Goal: Communication & Community: Participate in discussion

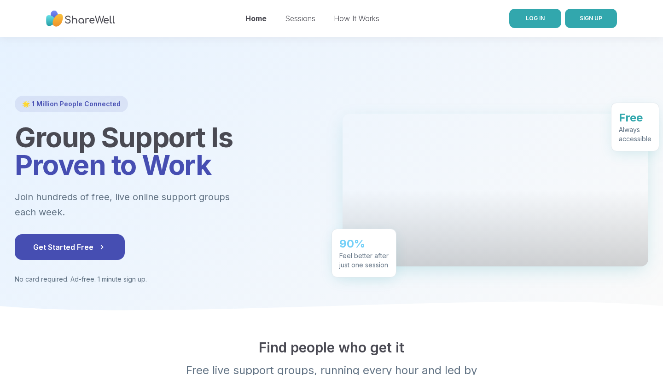
click at [552, 13] on link "LOG IN" at bounding box center [536, 18] width 52 height 19
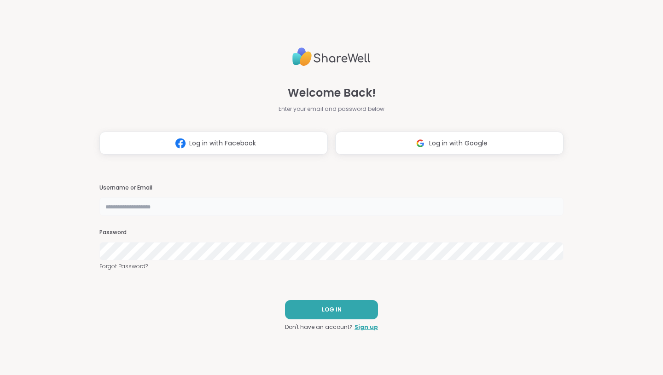
click at [199, 205] on input "text" at bounding box center [332, 207] width 464 height 18
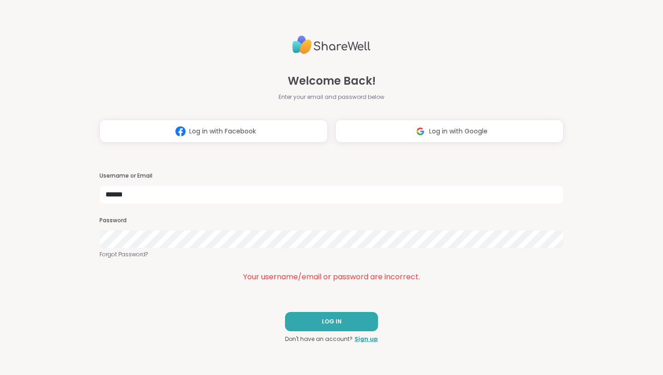
click at [60, 207] on div "Welcome Back! Enter your email and password below Log in with Facebook Log in w…" at bounding box center [331, 187] width 663 height 375
drag, startPoint x: 146, startPoint y: 193, endPoint x: 60, endPoint y: 193, distance: 86.6
click at [60, 194] on div "Welcome Back! Enter your email and password below Log in with Facebook Log in w…" at bounding box center [331, 187] width 663 height 375
type input "*"
type input "**********"
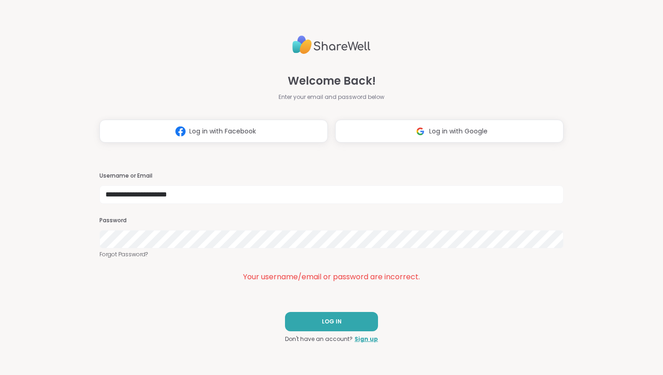
click at [26, 221] on div "**********" at bounding box center [331, 187] width 663 height 375
click at [55, 220] on div "**********" at bounding box center [331, 187] width 663 height 375
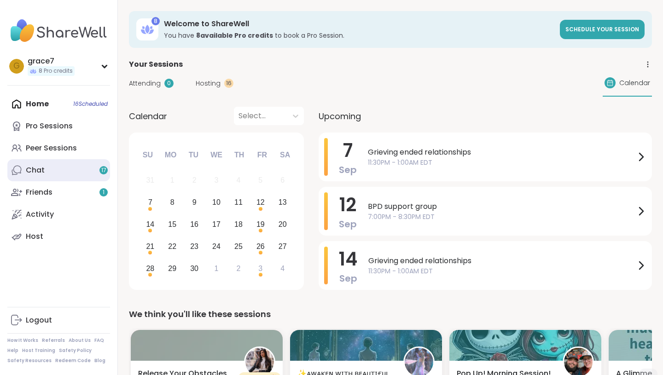
click at [91, 173] on link "Chat 17" at bounding box center [58, 170] width 103 height 22
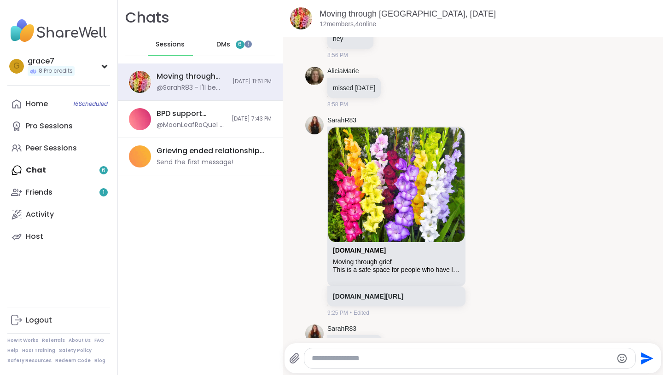
scroll to position [2837, 0]
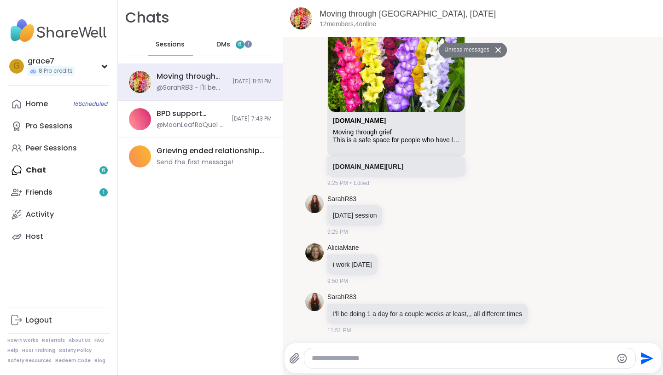
click at [226, 47] on span "DMs" at bounding box center [224, 44] width 14 height 9
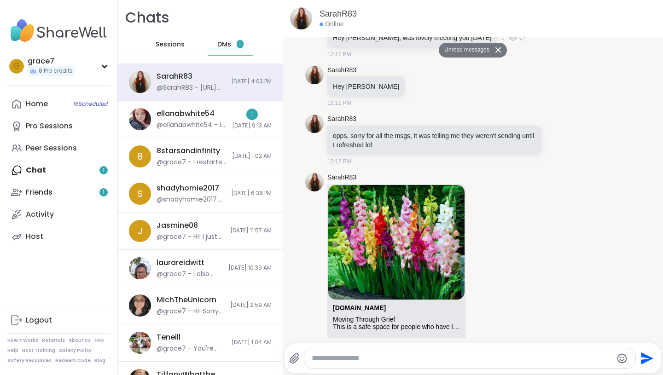
scroll to position [154, 0]
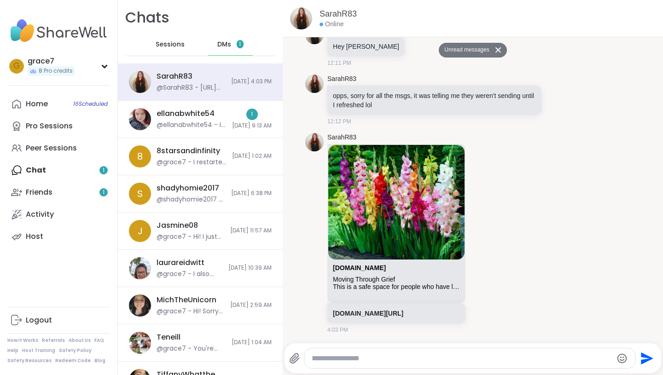
click at [396, 365] on div at bounding box center [470, 359] width 331 height 20
click at [394, 357] on textarea "Type your message" at bounding box center [462, 358] width 301 height 9
type textarea "**********"
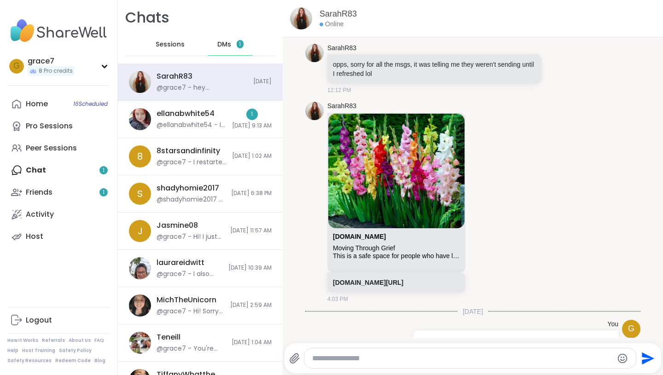
scroll to position [190, 0]
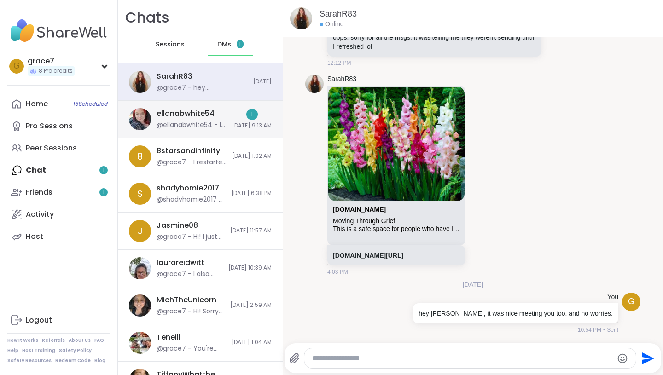
click at [240, 123] on span "9/6/2025, 9:13 AM" at bounding box center [252, 126] width 40 height 8
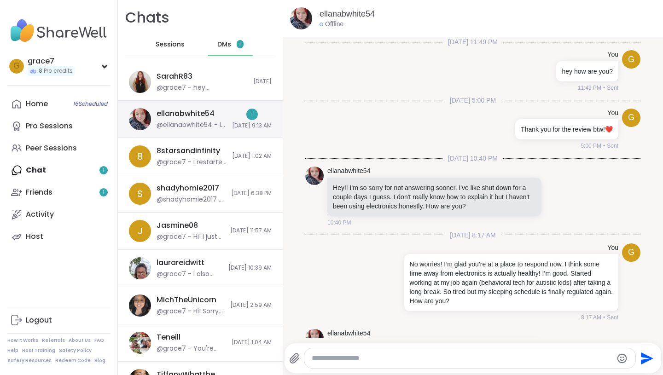
scroll to position [1277, 0]
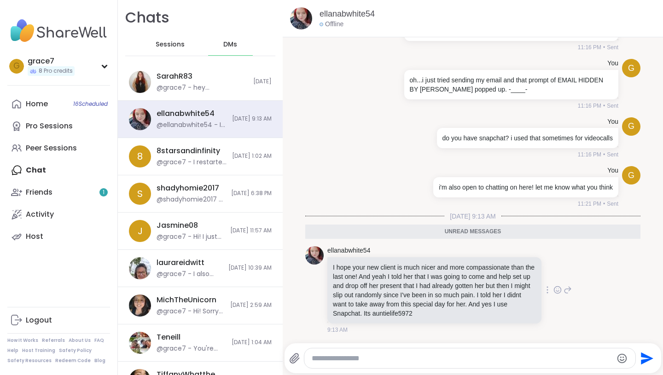
click at [555, 292] on icon at bounding box center [558, 290] width 7 height 7
click at [486, 273] on div "Select Reaction: Heart" at bounding box center [485, 275] width 8 height 8
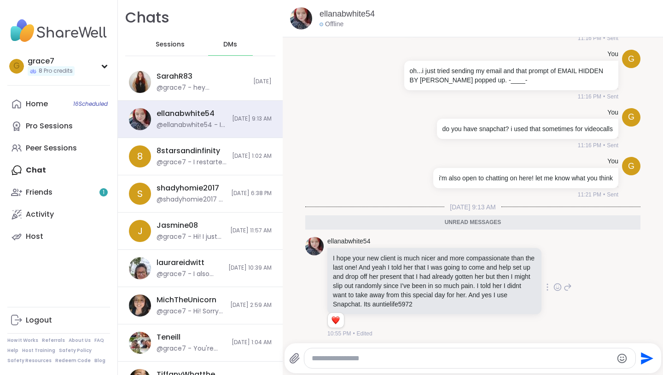
scroll to position [1290, 0]
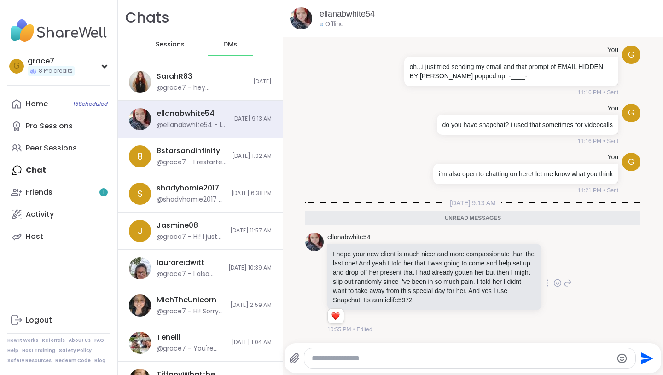
click at [431, 356] on textarea "Type your message" at bounding box center [462, 358] width 301 height 9
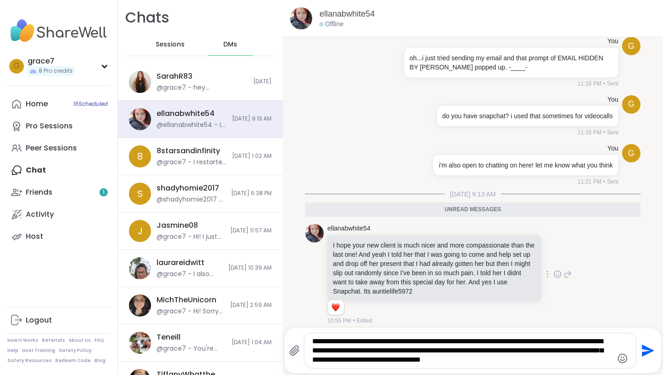
type textarea "**********"
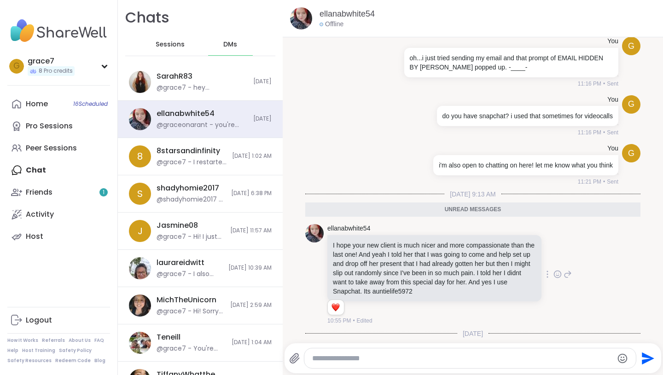
scroll to position [1354, 0]
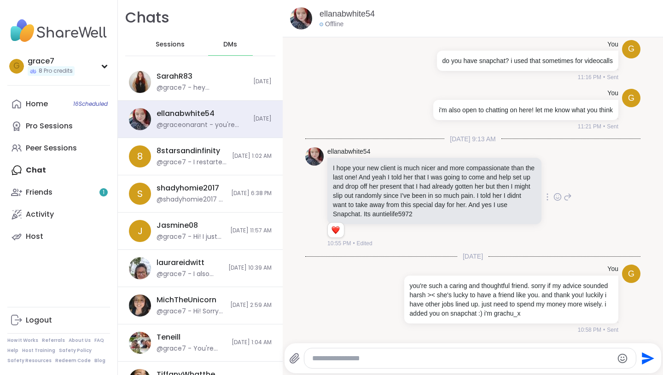
click at [476, 355] on textarea "Type your message" at bounding box center [462, 358] width 301 height 9
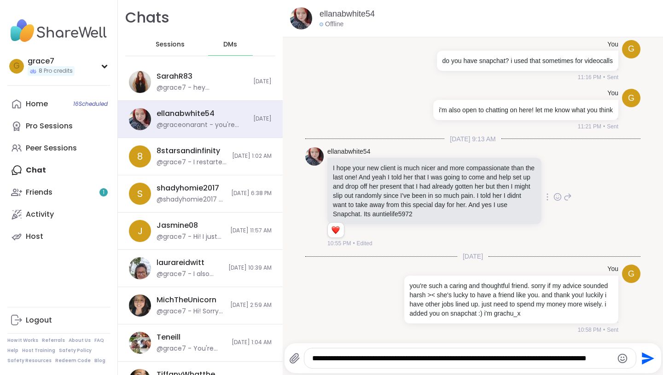
scroll to position [1360, 0]
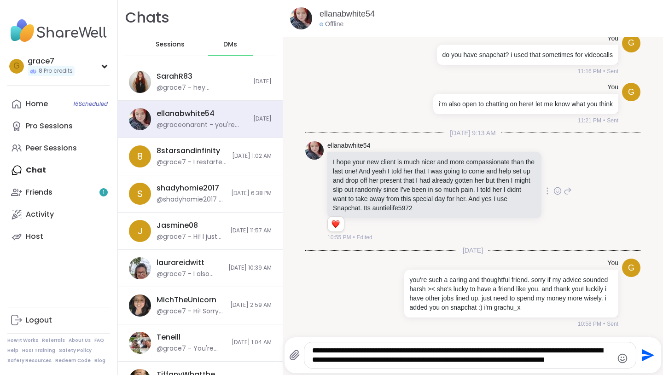
type textarea "**********"
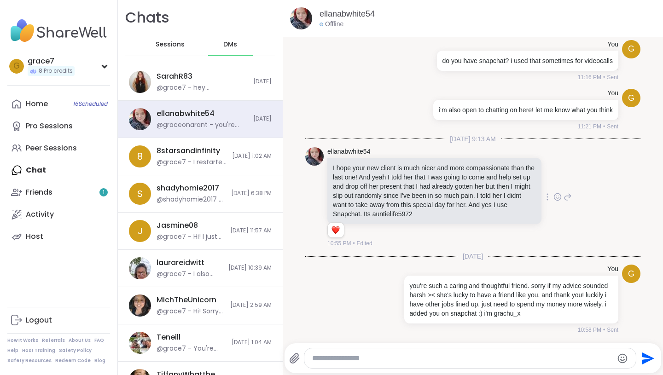
scroll to position [1422, 0]
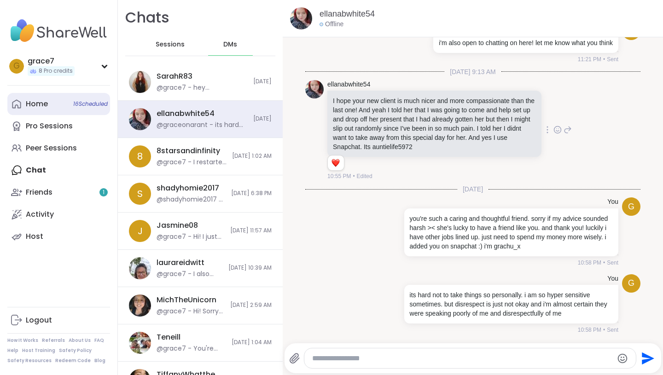
click at [70, 94] on link "Home 16 Scheduled" at bounding box center [58, 104] width 103 height 22
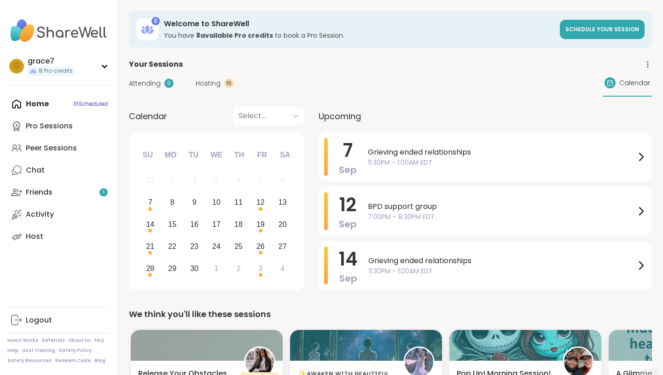
scroll to position [14, 0]
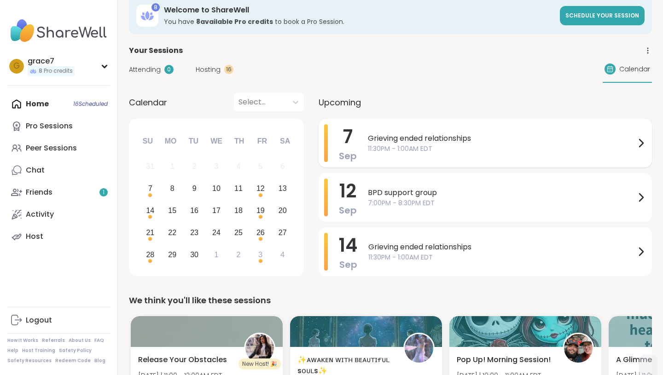
click at [425, 144] on span "11:30PM - 1:00AM EDT" at bounding box center [502, 149] width 268 height 10
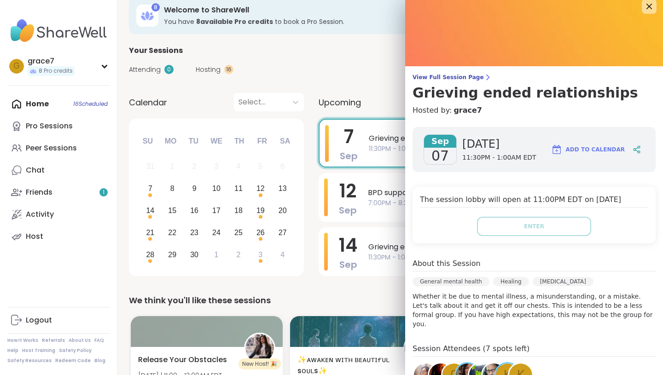
scroll to position [8, 0]
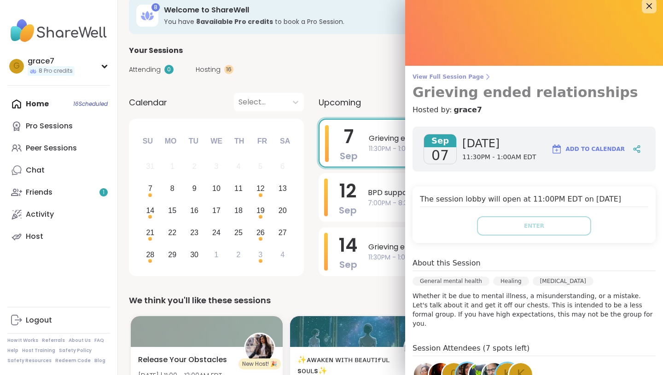
click at [475, 76] on span "View Full Session Page" at bounding box center [534, 76] width 243 height 7
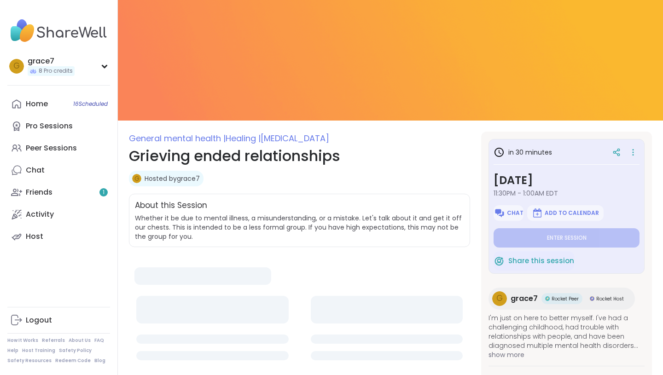
type textarea "*"
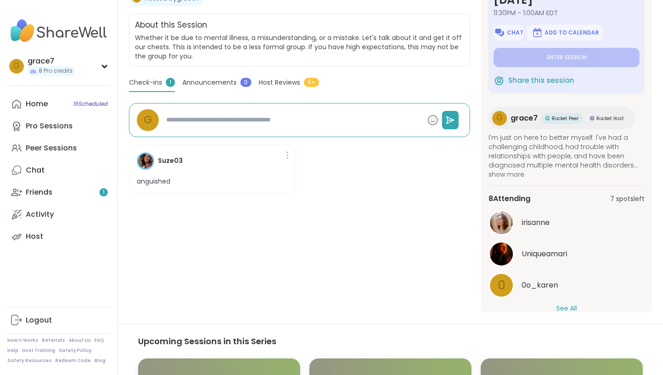
scroll to position [180, 0]
click at [571, 307] on button "See All" at bounding box center [567, 310] width 21 height 10
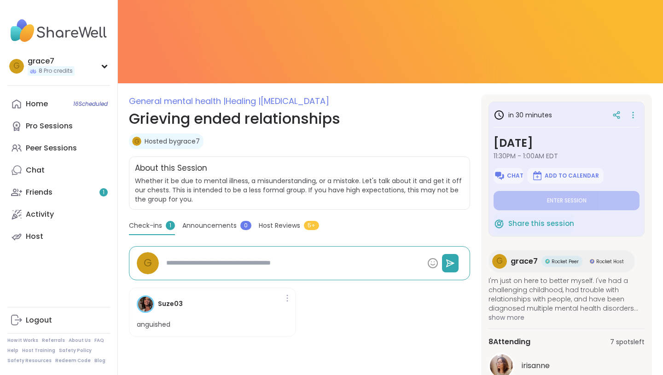
scroll to position [37, 0]
click at [268, 225] on span "Host Reviews" at bounding box center [279, 227] width 41 height 10
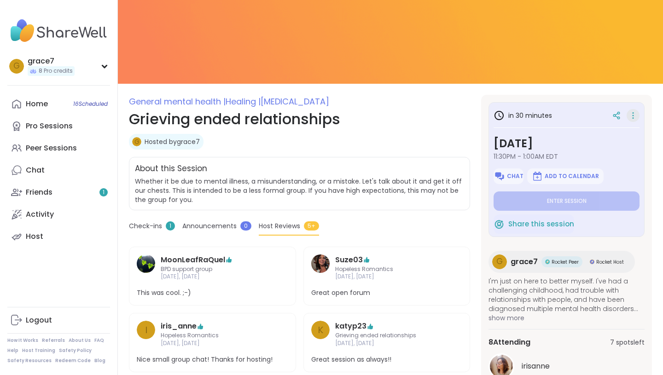
click at [633, 112] on icon at bounding box center [633, 115] width 9 height 13
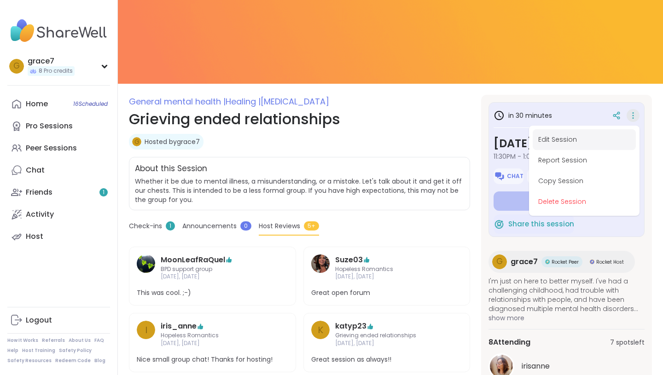
click at [602, 143] on button "Edit Session" at bounding box center [584, 139] width 103 height 21
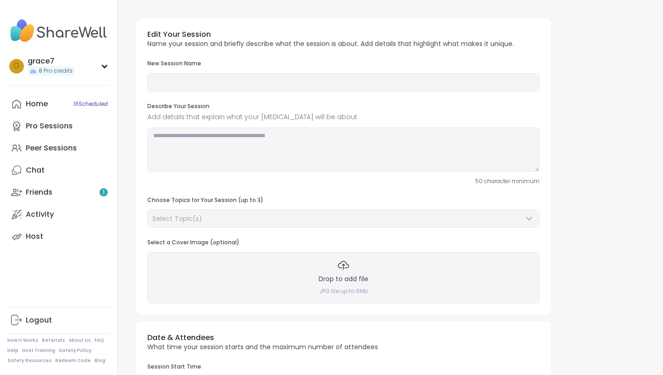
type input "**********"
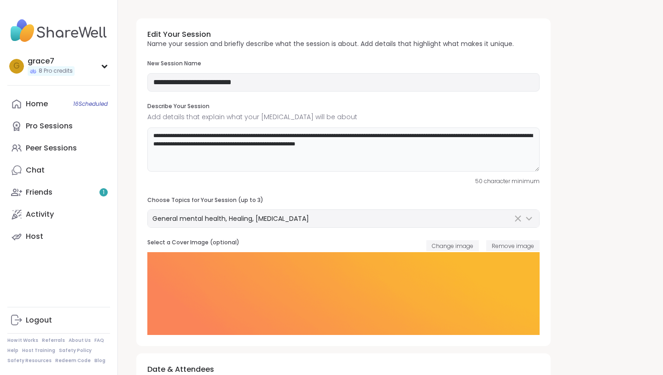
click at [431, 143] on textarea "**********" at bounding box center [343, 150] width 393 height 44
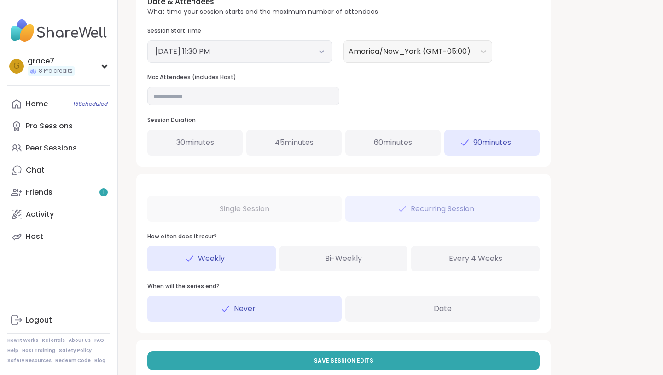
scroll to position [391, 0]
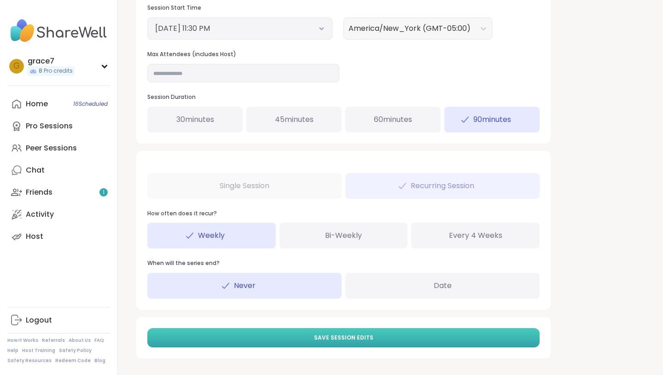
type textarea "**********"
click at [317, 339] on span "Save Session Edits" at bounding box center [343, 338] width 59 height 8
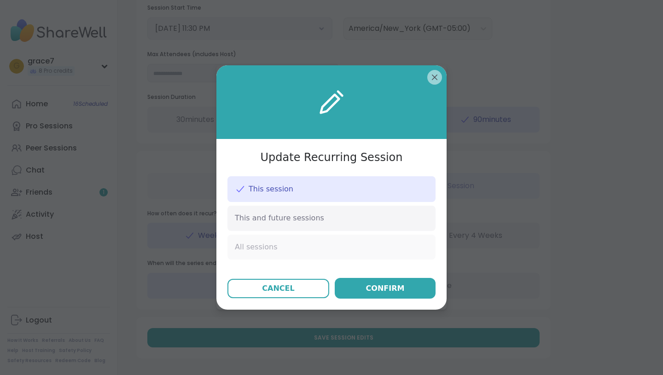
click at [367, 246] on div "All sessions" at bounding box center [332, 247] width 208 height 25
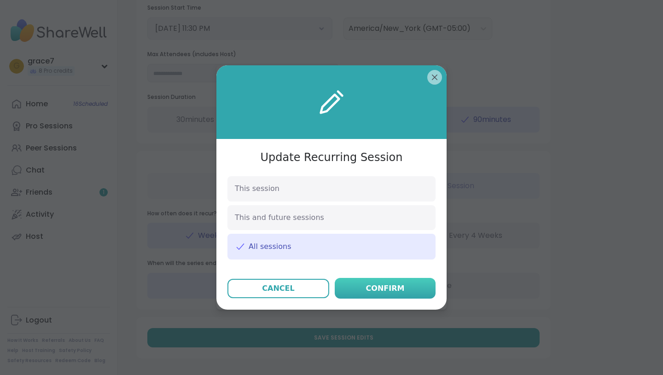
click at [377, 292] on div "Confirm" at bounding box center [385, 288] width 39 height 11
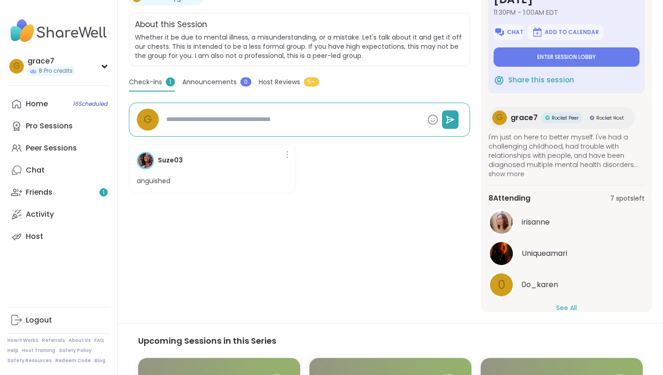
scroll to position [183, 0]
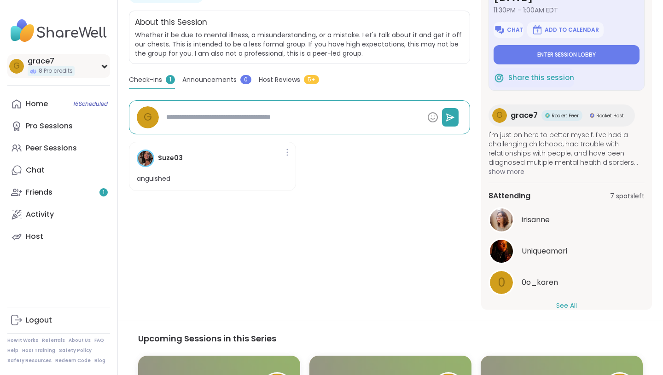
click at [103, 64] on icon at bounding box center [104, 66] width 7 height 5
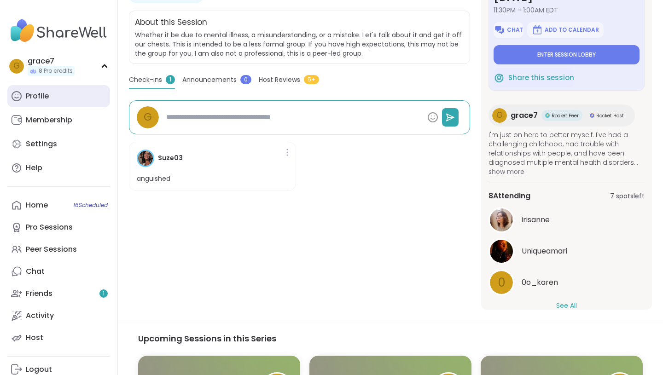
click at [82, 103] on link "Profile" at bounding box center [58, 96] width 103 height 22
type textarea "*"
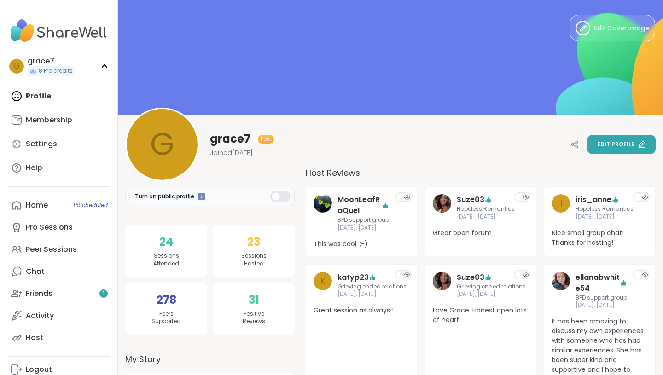
click at [613, 151] on button "Edit profile" at bounding box center [621, 144] width 69 height 19
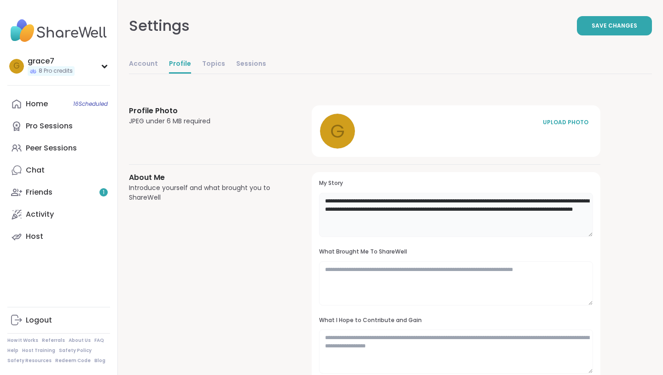
drag, startPoint x: 398, startPoint y: 210, endPoint x: 472, endPoint y: 217, distance: 74.5
click at [472, 217] on textarea "**********" at bounding box center [456, 215] width 274 height 44
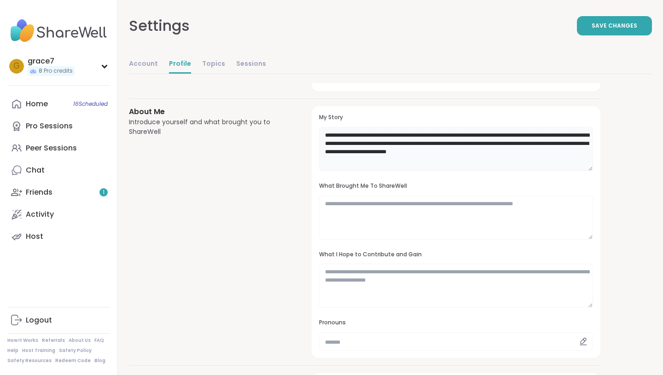
scroll to position [67, 0]
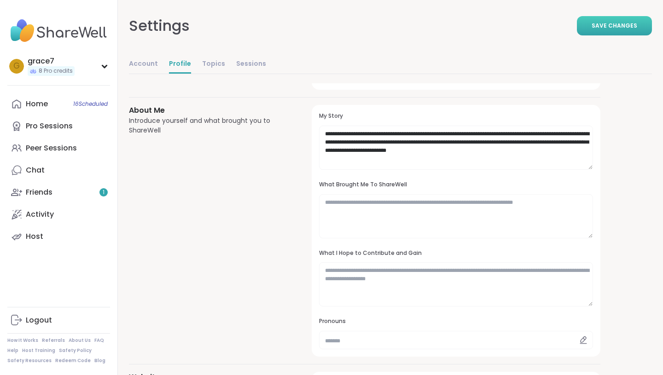
click at [617, 22] on span "Save Changes" at bounding box center [615, 26] width 46 height 8
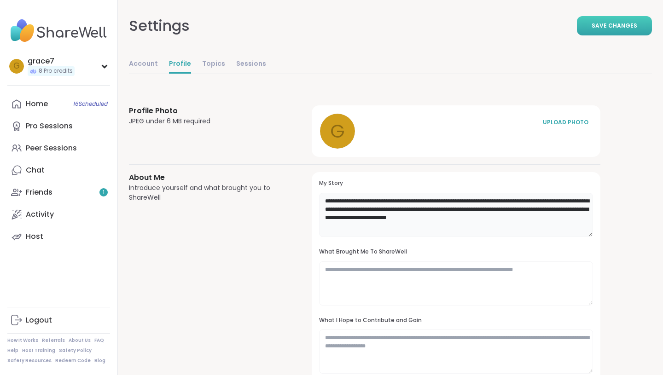
click at [527, 221] on textarea "**********" at bounding box center [456, 215] width 274 height 44
click at [412, 202] on textarea "**********" at bounding box center [456, 215] width 274 height 44
click at [465, 225] on textarea "**********" at bounding box center [456, 215] width 274 height 44
type textarea "**********"
click at [619, 35] on button "Save Changes" at bounding box center [614, 25] width 75 height 19
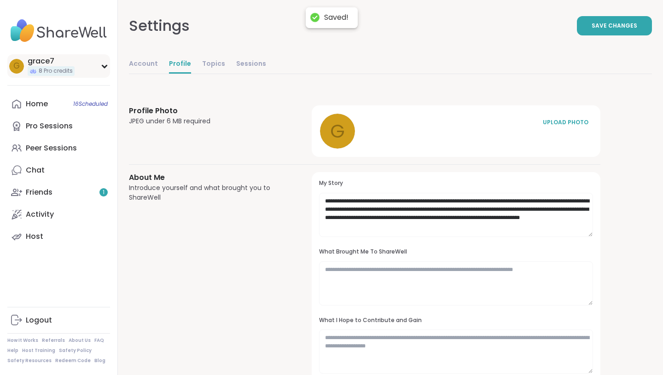
click at [38, 65] on div "grace7" at bounding box center [51, 61] width 47 height 10
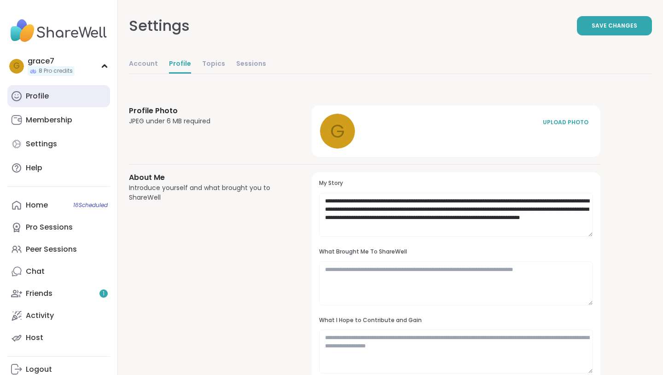
click at [42, 94] on div "Profile" at bounding box center [37, 96] width 23 height 10
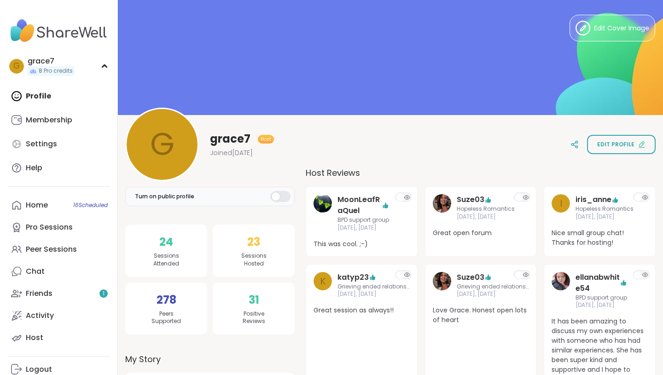
click at [228, 140] on span "grace7" at bounding box center [230, 139] width 41 height 15
click at [48, 91] on div "Profile Membership Settings Help" at bounding box center [58, 132] width 103 height 94
click at [40, 99] on div "Profile Membership Settings Help" at bounding box center [58, 132] width 103 height 94
click at [76, 90] on div "Profile Membership Settings Help" at bounding box center [58, 132] width 103 height 94
click at [37, 92] on div "Profile Membership Settings Help" at bounding box center [58, 132] width 103 height 94
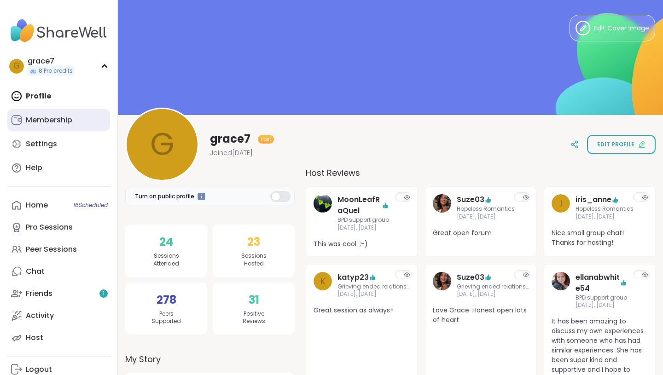
click at [53, 121] on div "Membership" at bounding box center [49, 120] width 47 height 10
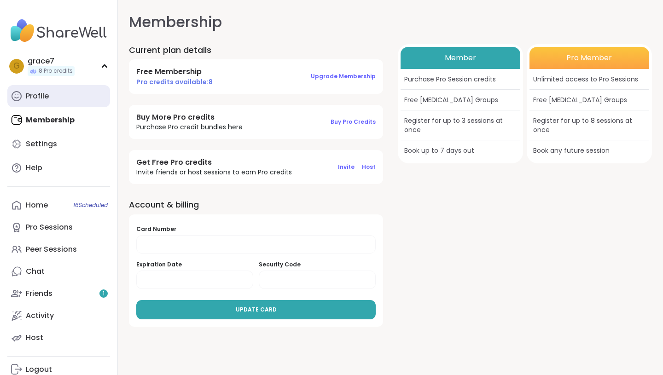
click at [60, 89] on link "Profile" at bounding box center [58, 96] width 103 height 22
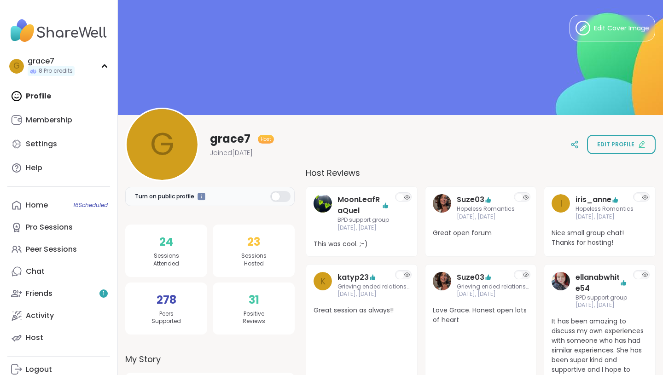
click at [42, 92] on div "Profile Membership Settings Help" at bounding box center [58, 132] width 103 height 94
click at [65, 65] on div "grace7" at bounding box center [51, 61] width 47 height 10
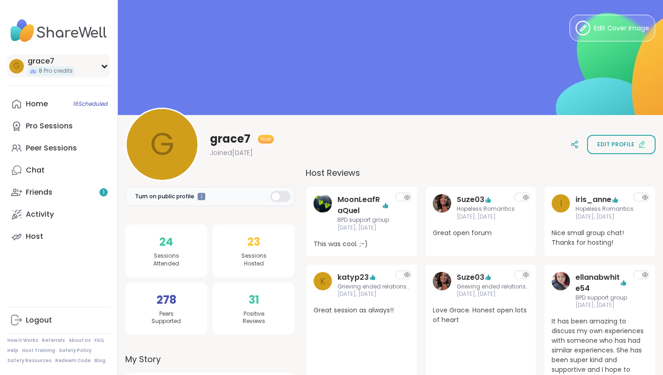
click at [65, 65] on div "grace7" at bounding box center [51, 61] width 47 height 10
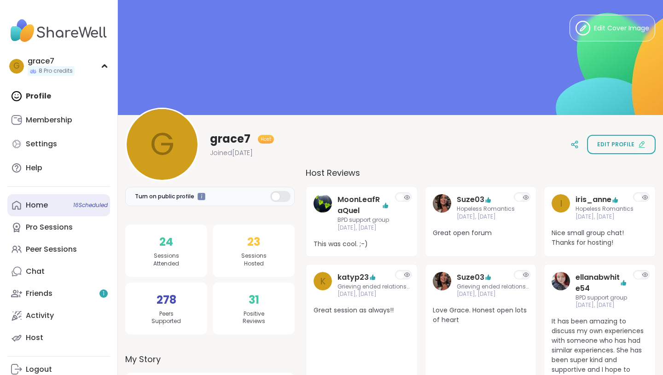
click at [57, 212] on link "Home 16 Scheduled" at bounding box center [58, 205] width 103 height 22
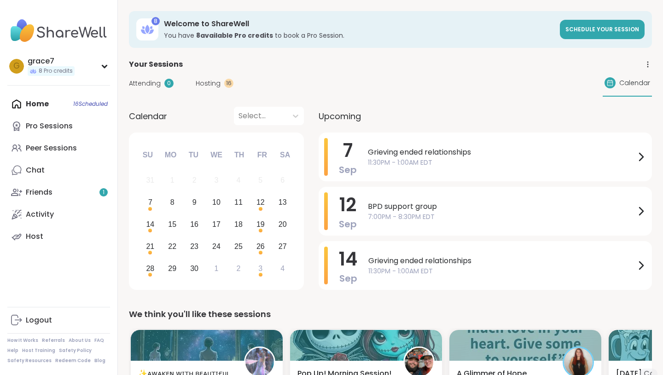
click at [43, 105] on div "Home 16 Scheduled Pro Sessions Peer Sessions Chat Friends 1 Activity Host" at bounding box center [58, 170] width 103 height 155
click at [35, 105] on div "Home 16 Scheduled Pro Sessions Peer Sessions Chat Friends 1 Activity Host" at bounding box center [58, 170] width 103 height 155
click at [209, 78] on div "Attending 0 Hosting 16 Calendar" at bounding box center [390, 83] width 523 height 27
click at [209, 83] on span "Hosting" at bounding box center [208, 84] width 25 height 10
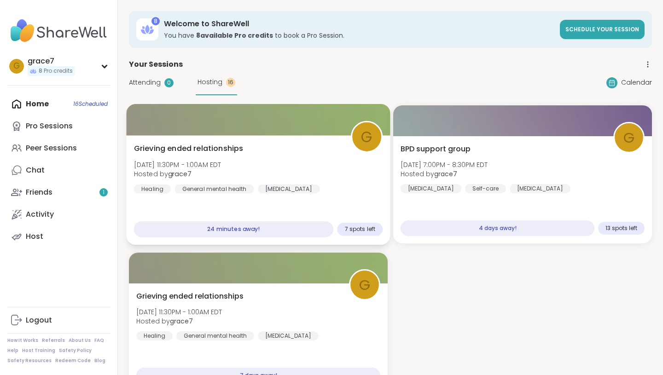
click at [210, 138] on div "Grieving ended relationships Sun, Sep 07 | 11:30PM - 1:00AM EDT Hosted by grace…" at bounding box center [258, 190] width 264 height 110
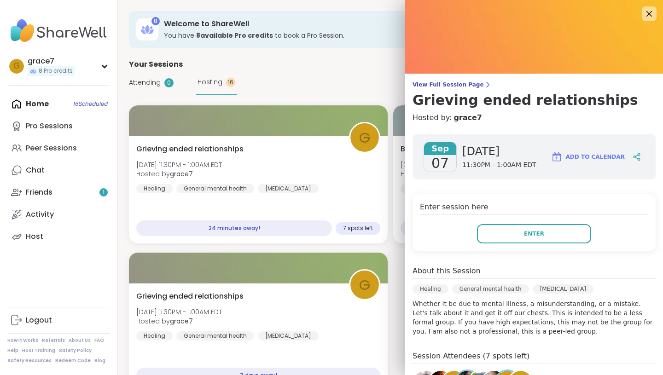
scroll to position [4, 0]
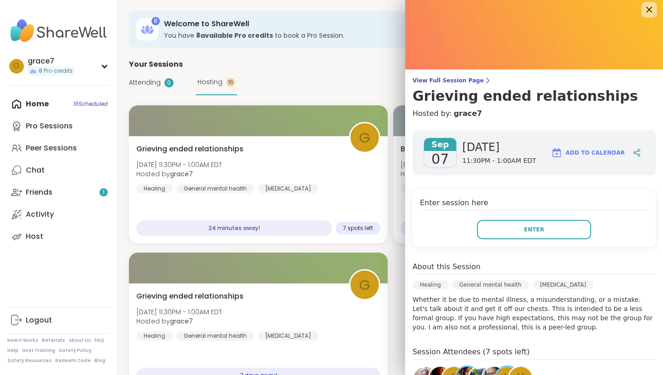
click at [649, 16] on div at bounding box center [650, 10] width 16 height 16
click at [652, 12] on icon at bounding box center [650, 10] width 12 height 12
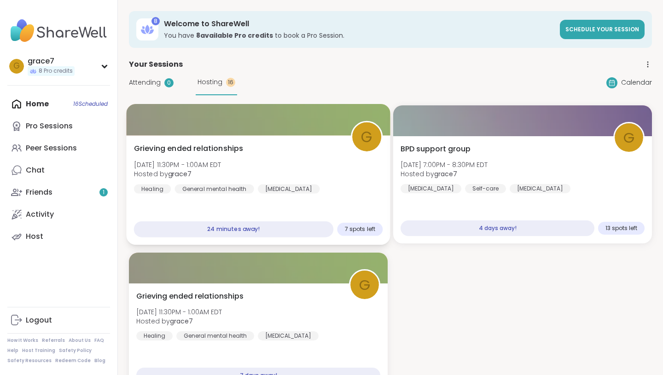
click at [234, 146] on span "Grieving ended relationships" at bounding box center [189, 148] width 110 height 11
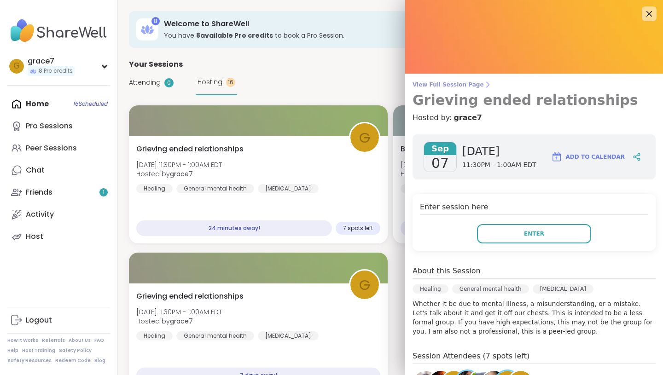
click at [472, 83] on span "View Full Session Page" at bounding box center [534, 84] width 243 height 7
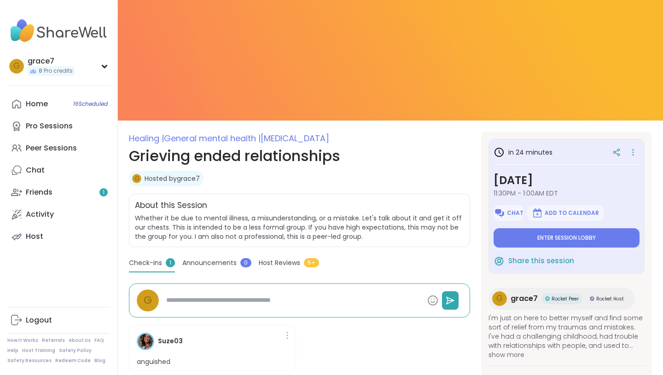
type textarea "*"
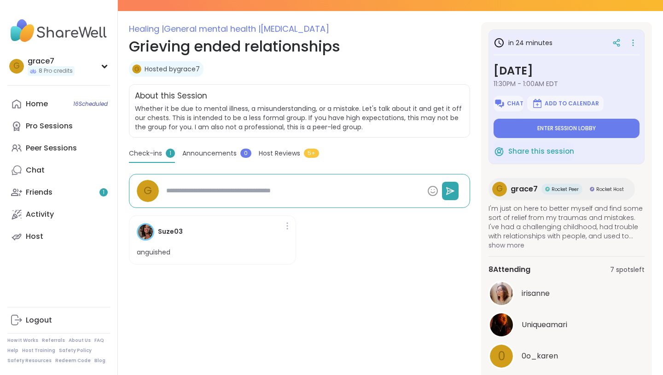
scroll to position [110, 0]
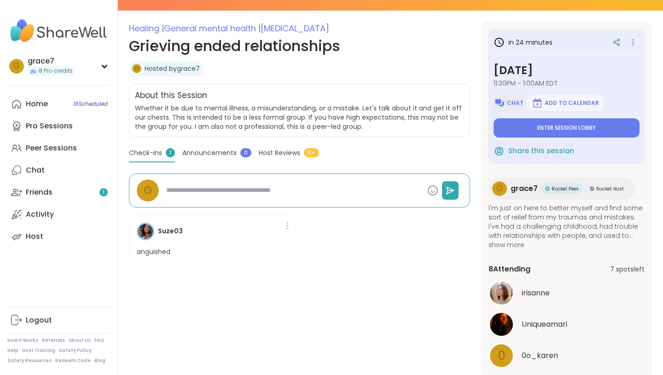
click at [513, 101] on span "Chat" at bounding box center [515, 103] width 17 height 7
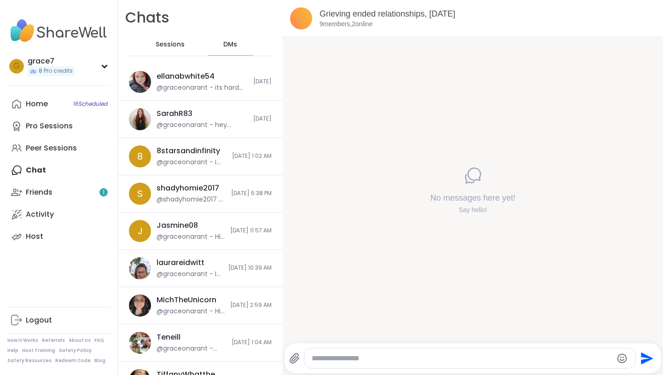
click at [352, 356] on textarea "Type your message" at bounding box center [462, 358] width 301 height 9
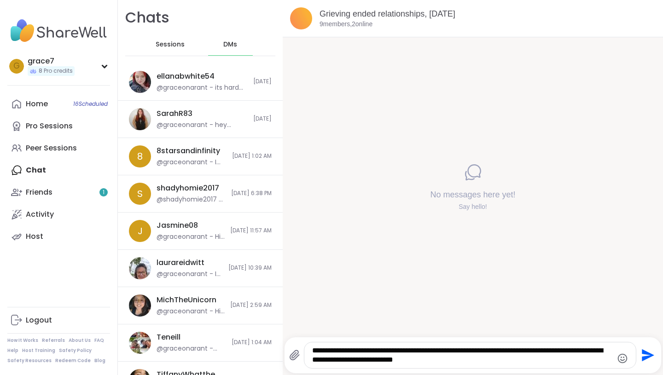
click at [557, 351] on textarea "**********" at bounding box center [462, 355] width 301 height 18
click at [478, 361] on textarea "**********" at bounding box center [462, 355] width 301 height 18
click at [511, 354] on textarea "**********" at bounding box center [462, 355] width 301 height 18
click at [513, 360] on textarea "**********" at bounding box center [462, 355] width 301 height 18
type textarea "**********"
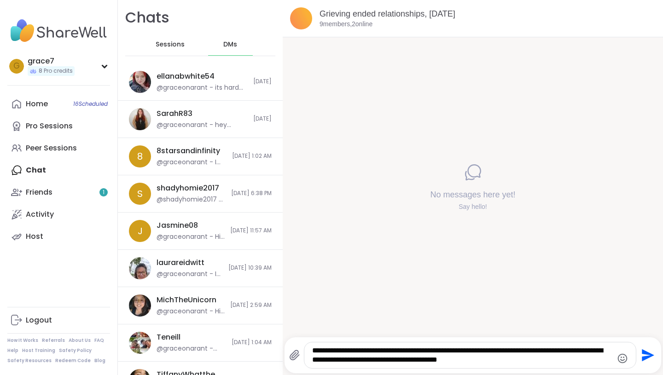
click at [648, 357] on icon "Send" at bounding box center [648, 356] width 12 height 12
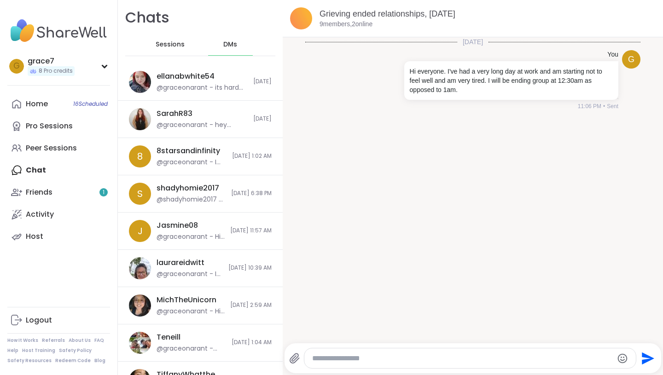
click at [340, 355] on textarea "Type your message" at bounding box center [462, 358] width 301 height 9
type textarea "**********"
click at [322, 13] on link "Grieving ended relationships, [DATE]" at bounding box center [388, 13] width 136 height 9
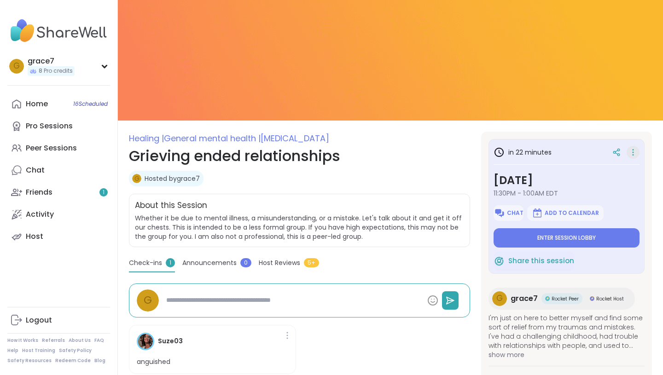
click at [634, 155] on icon at bounding box center [633, 155] width 1 height 1
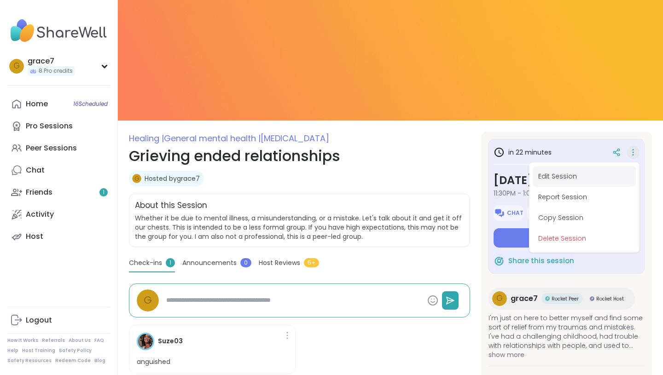
click at [597, 174] on button "Edit Session" at bounding box center [584, 176] width 103 height 21
type textarea "*"
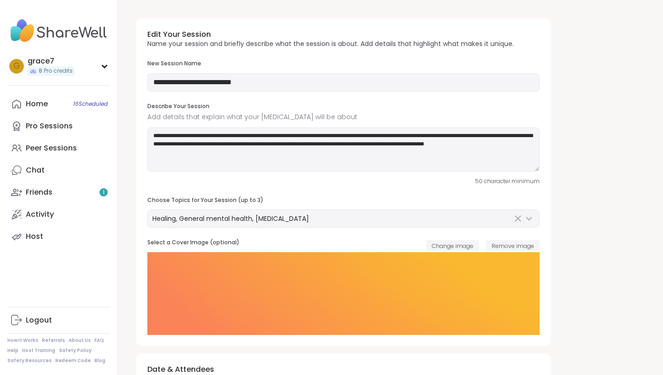
type input "**********"
click at [344, 135] on textarea "**********" at bounding box center [343, 150] width 393 height 44
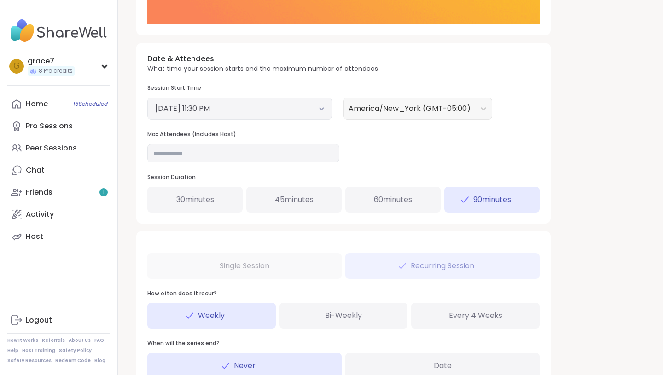
scroll to position [391, 0]
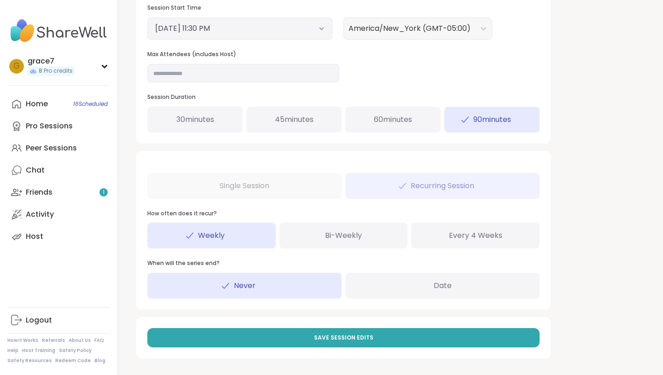
type textarea "**********"
click at [403, 123] on span "60 minutes" at bounding box center [393, 119] width 38 height 11
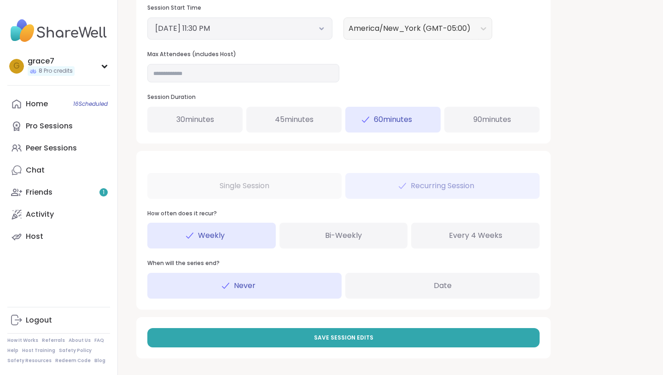
click at [311, 188] on div "Single Session Recurring Session How often does it recur? Weekly Bi-Weekly Ever…" at bounding box center [343, 230] width 415 height 159
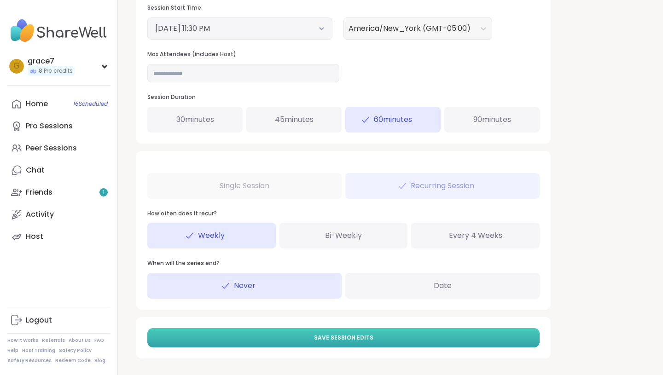
click at [316, 334] on button "Save Session Edits" at bounding box center [343, 337] width 393 height 19
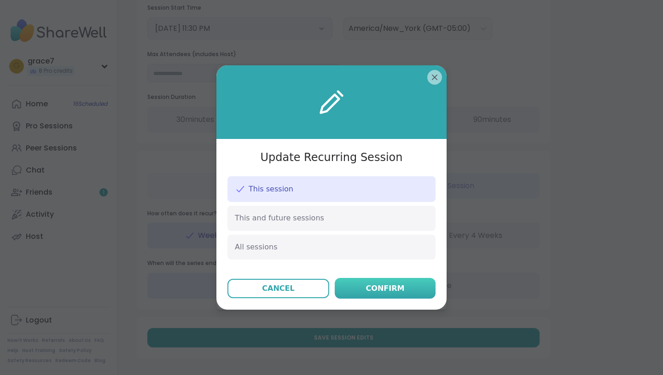
click at [369, 290] on div "Confirm" at bounding box center [385, 288] width 39 height 11
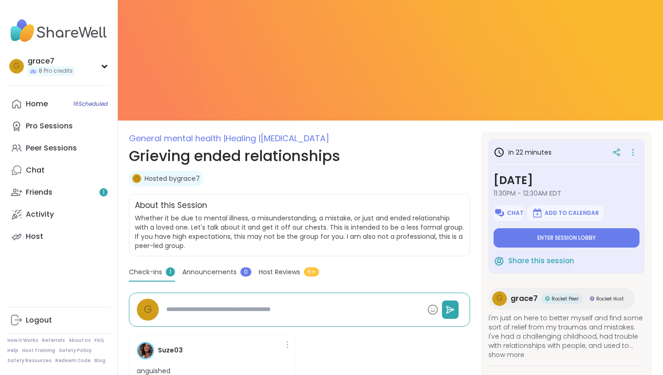
scroll to position [74, 0]
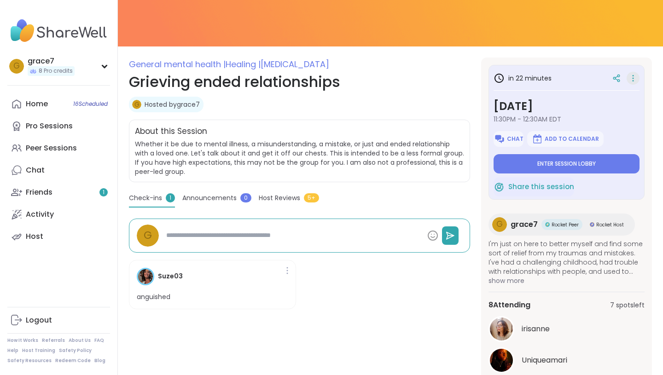
click at [635, 80] on icon at bounding box center [633, 78] width 9 height 13
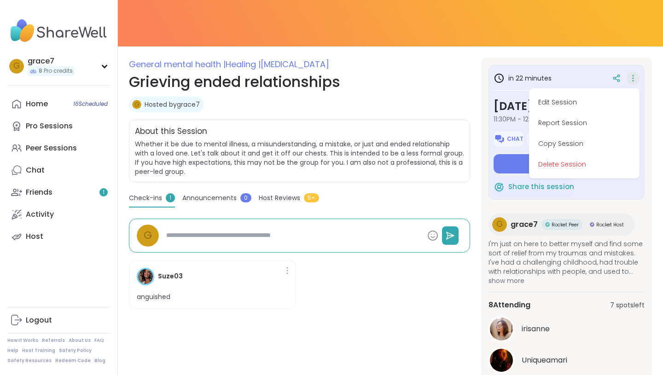
click at [655, 205] on section "General mental health | Healing | Borderline personality disorder Grieving ende…" at bounding box center [390, 239] width 545 height 362
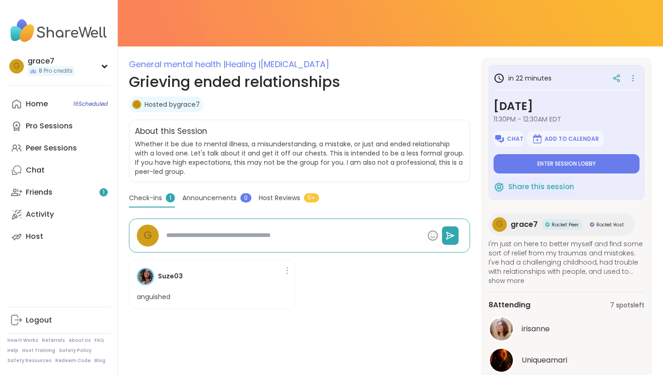
click at [539, 81] on h3 "in 22 minutes" at bounding box center [523, 78] width 58 height 11
click at [287, 81] on h1 "Grieving ended relationships" at bounding box center [299, 82] width 341 height 22
click at [287, 67] on span "[MEDICAL_DATA]" at bounding box center [295, 65] width 69 height 12
type textarea "*"
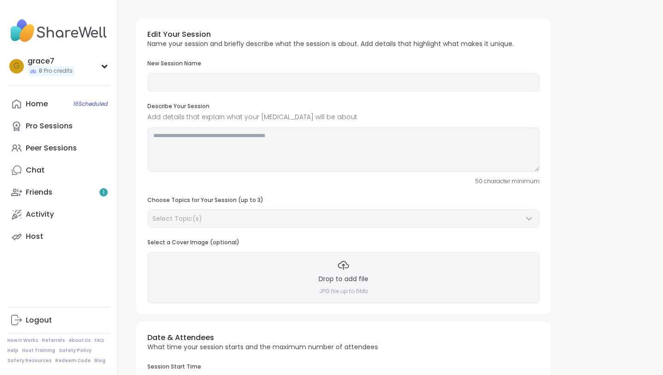
type input "**********"
type textarea "**********"
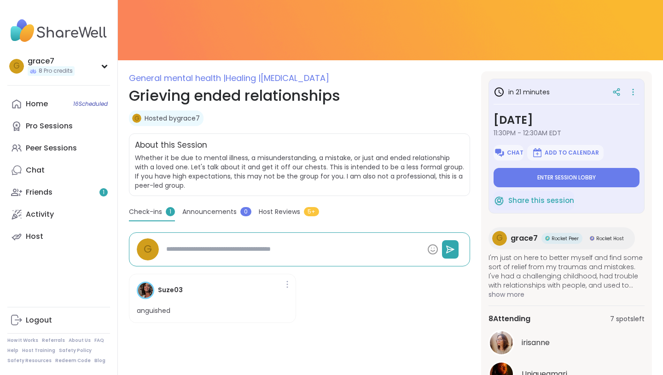
scroll to position [59, 0]
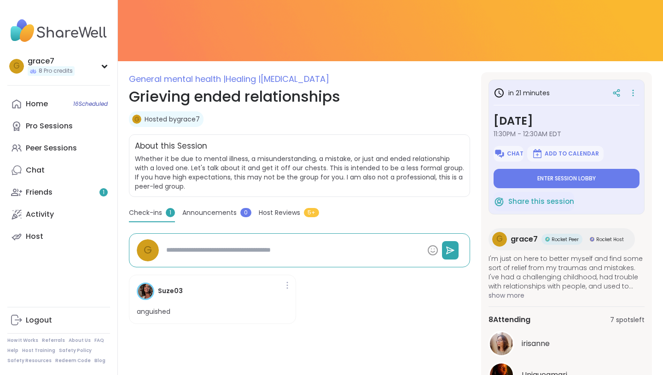
click at [519, 295] on span "show more" at bounding box center [567, 295] width 156 height 9
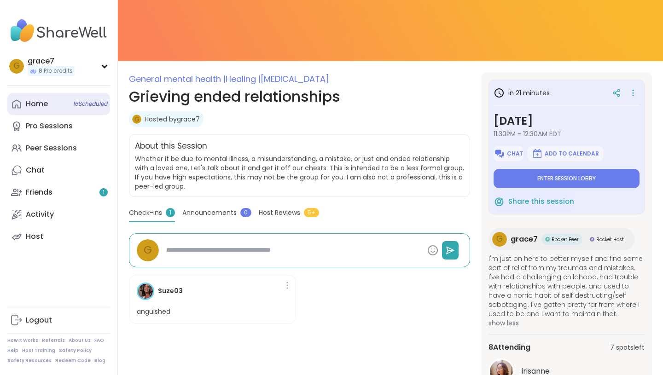
click at [66, 97] on link "Home 16 Scheduled" at bounding box center [58, 104] width 103 height 22
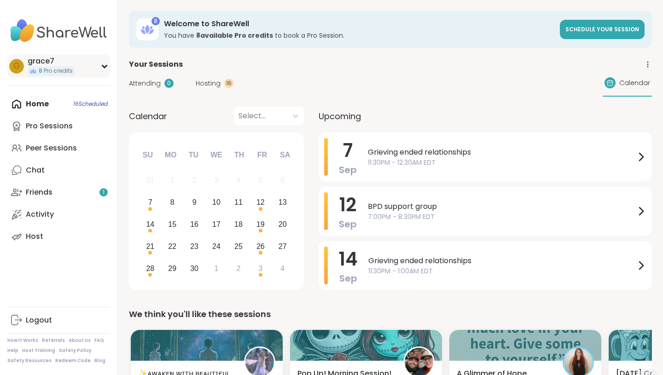
click at [87, 64] on div "g grace7 8 Pro credits" at bounding box center [58, 65] width 103 height 23
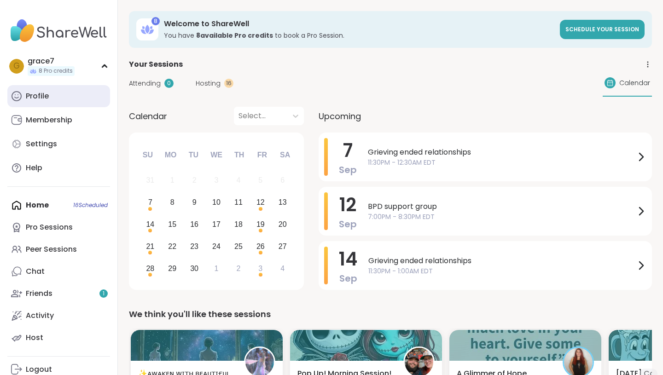
click at [56, 93] on link "Profile" at bounding box center [58, 96] width 103 height 22
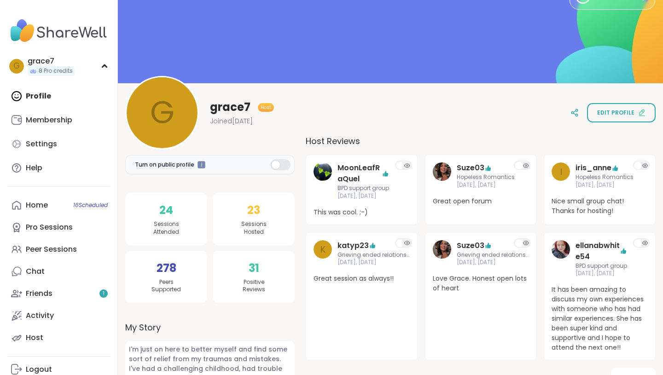
scroll to position [87, 0]
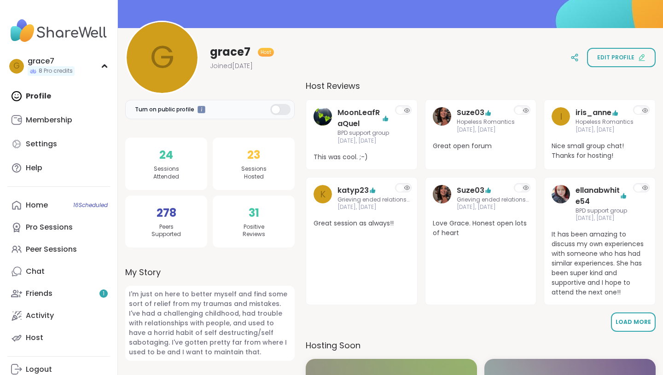
click at [635, 326] on span "Load More" at bounding box center [633, 322] width 35 height 8
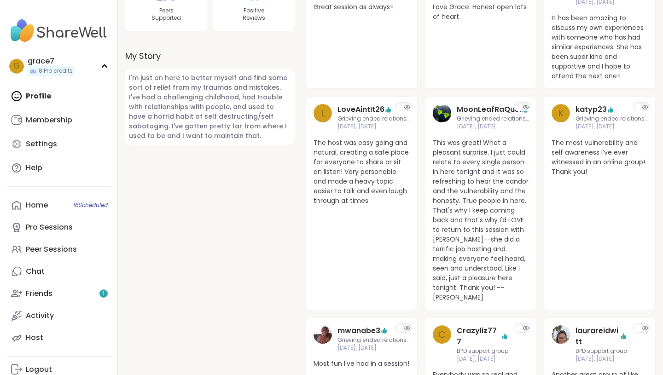
scroll to position [334, 0]
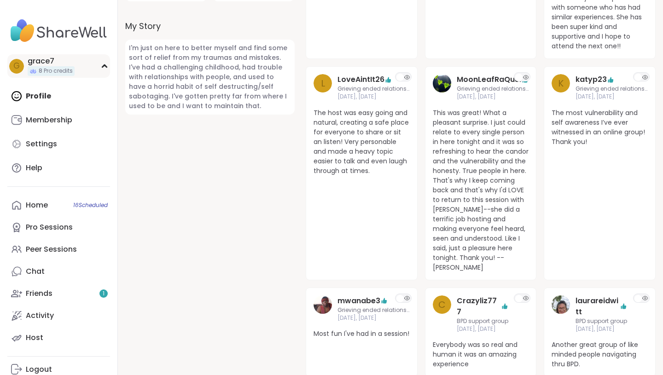
click at [85, 66] on div "g grace7 8 Pro credits" at bounding box center [58, 65] width 103 height 23
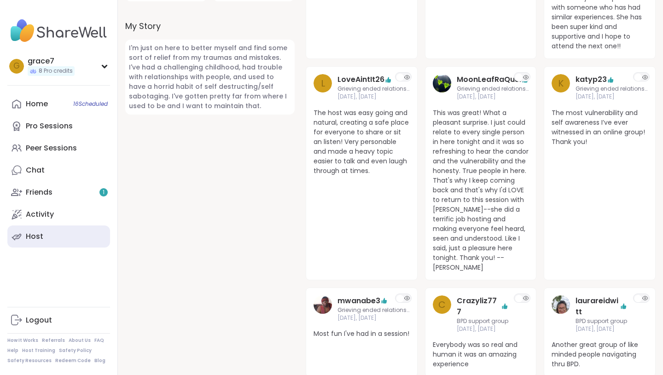
click at [36, 230] on link "Host" at bounding box center [58, 237] width 103 height 22
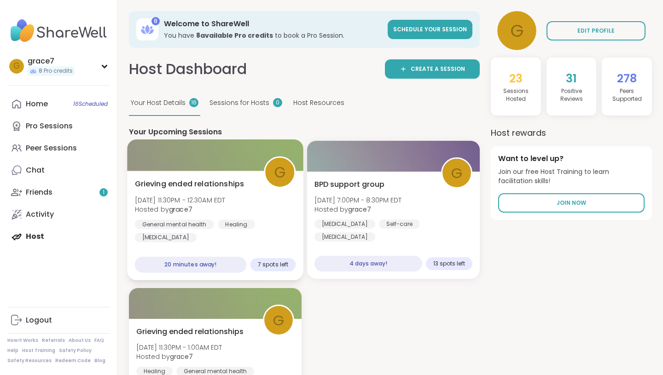
click at [187, 175] on div "Grieving ended relationships Sun, Sep 07 | 11:30PM - 12:30AM EDT Hosted by grac…" at bounding box center [215, 226] width 176 height 110
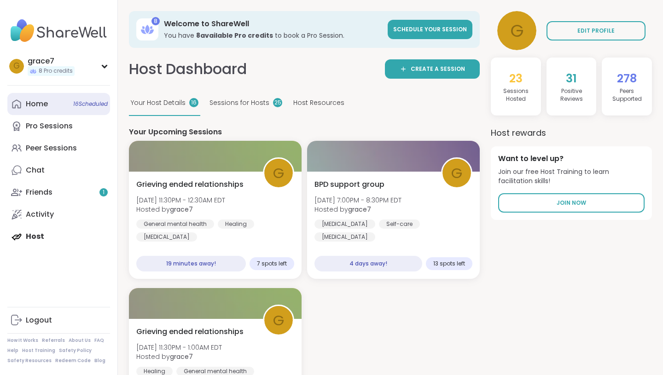
click at [53, 103] on link "Home 16 Scheduled" at bounding box center [58, 104] width 103 height 22
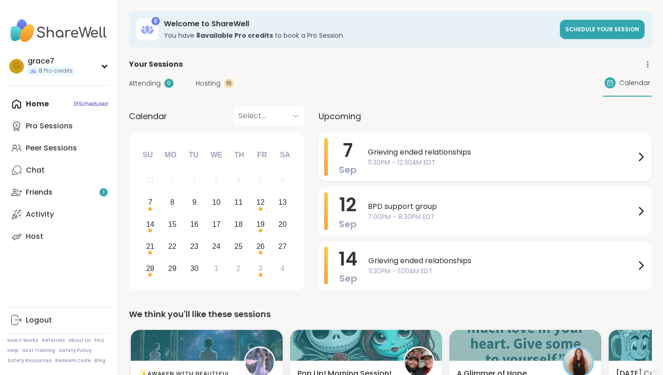
click at [379, 162] on span "11:30PM - 12:30AM EDT" at bounding box center [502, 163] width 268 height 10
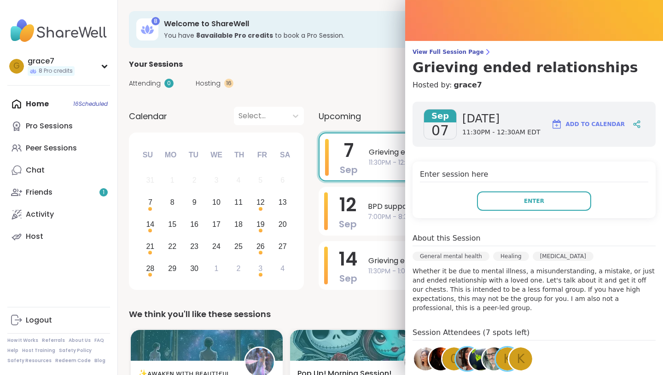
scroll to position [18, 0]
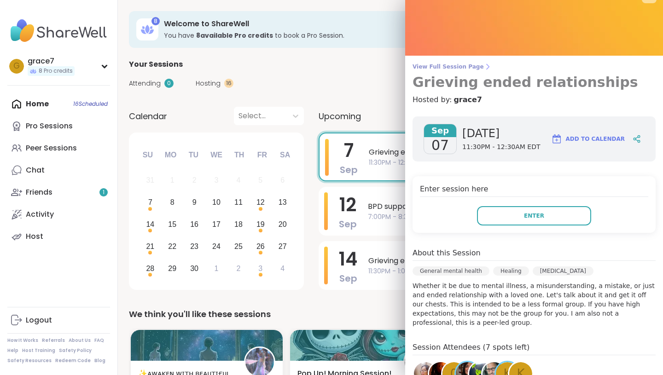
click at [455, 67] on span "View Full Session Page" at bounding box center [534, 66] width 243 height 7
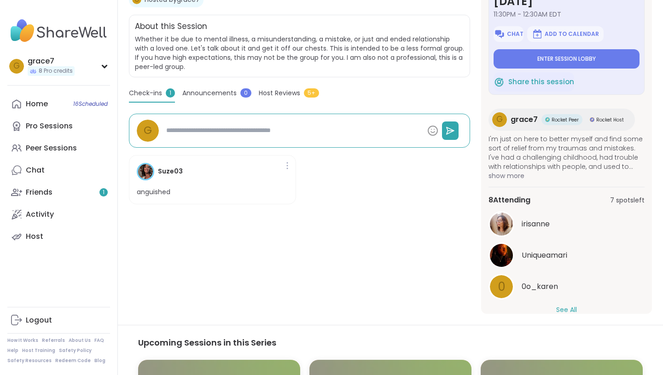
scroll to position [178, 0]
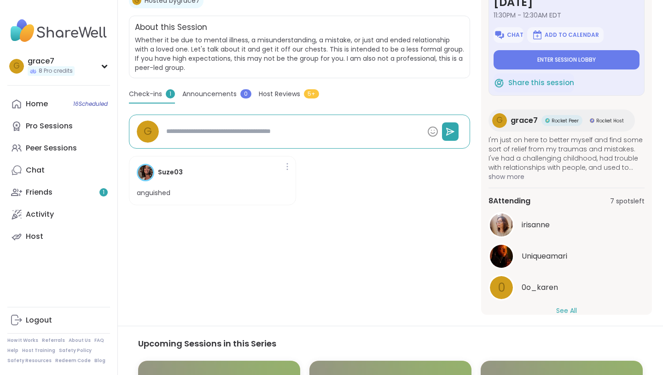
click at [557, 307] on button "See All" at bounding box center [567, 311] width 21 height 10
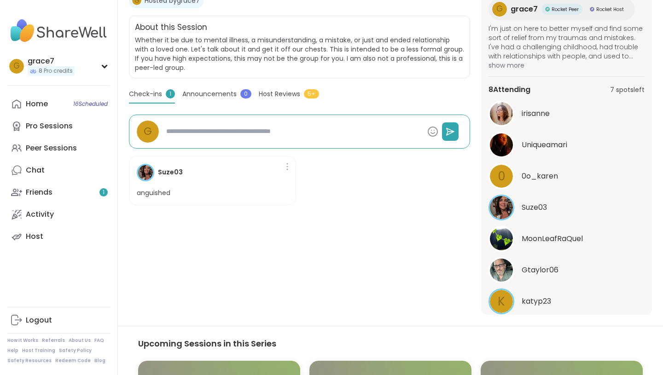
scroll to position [172, 0]
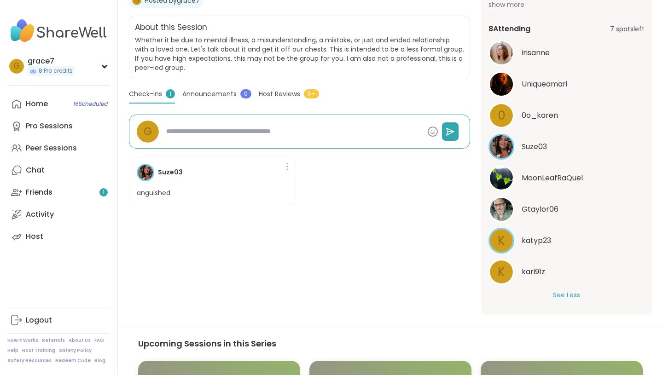
click at [551, 211] on span "Gtaylor06" at bounding box center [540, 209] width 37 height 11
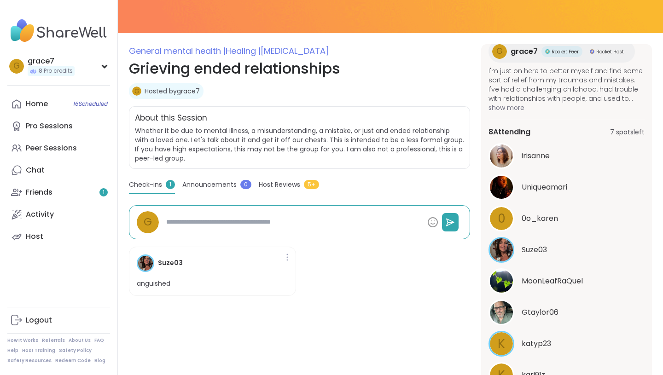
scroll to position [85, 0]
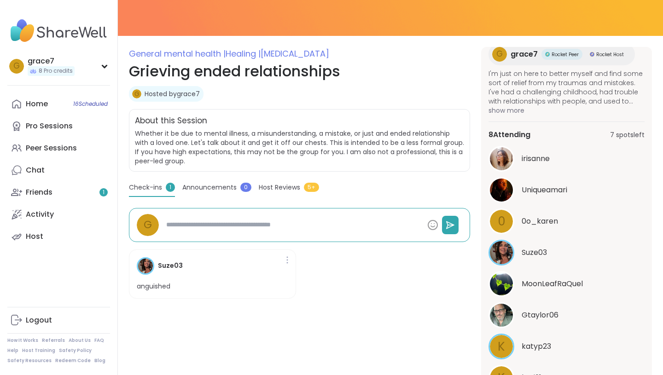
click at [280, 184] on span "Host Reviews" at bounding box center [279, 188] width 41 height 10
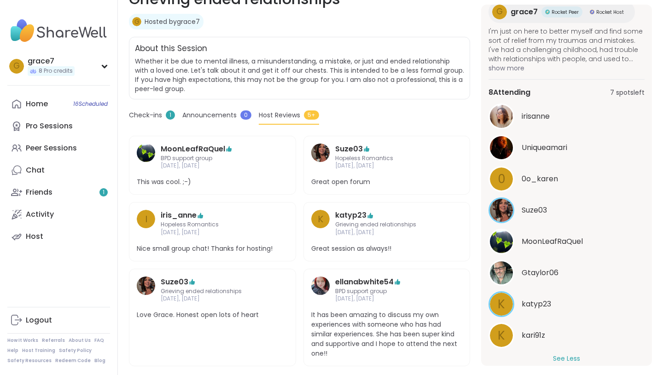
scroll to position [177, 0]
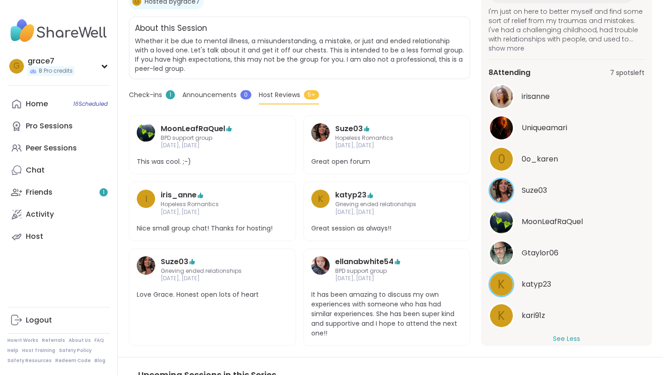
click at [196, 205] on span "Hopeless Romantics" at bounding box center [213, 205] width 104 height 8
click at [168, 198] on link "iris_anne" at bounding box center [179, 195] width 36 height 11
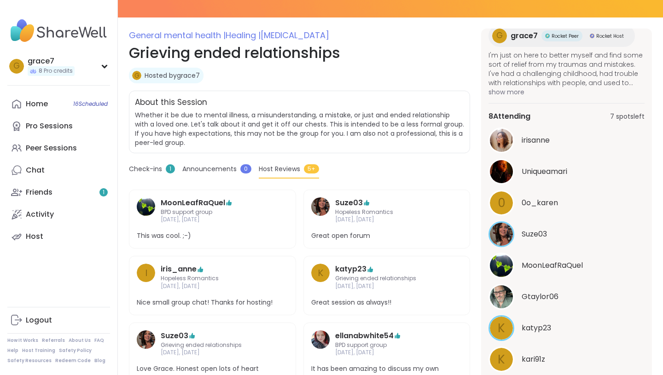
scroll to position [106, 0]
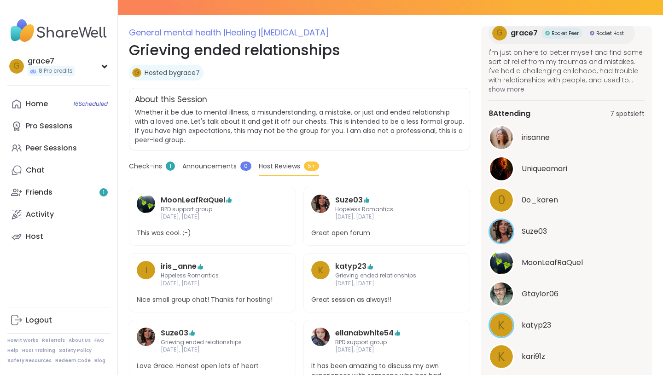
click at [279, 168] on span "Host Reviews" at bounding box center [279, 167] width 41 height 10
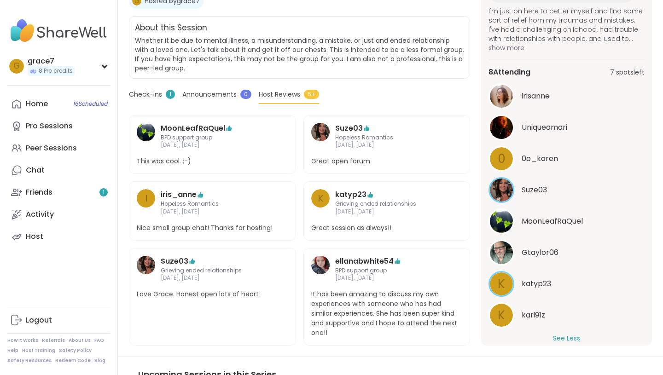
scroll to position [173, 0]
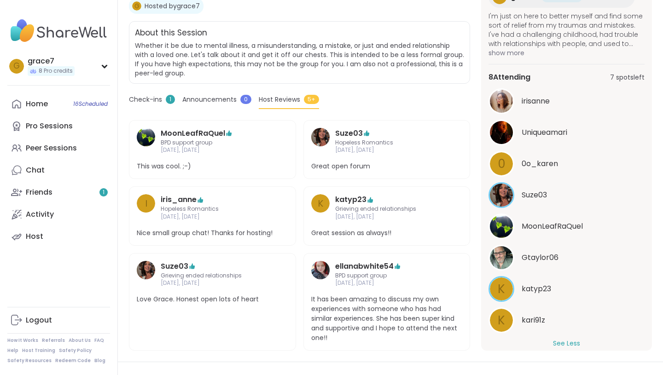
click at [211, 101] on span "Announcements" at bounding box center [209, 100] width 54 height 10
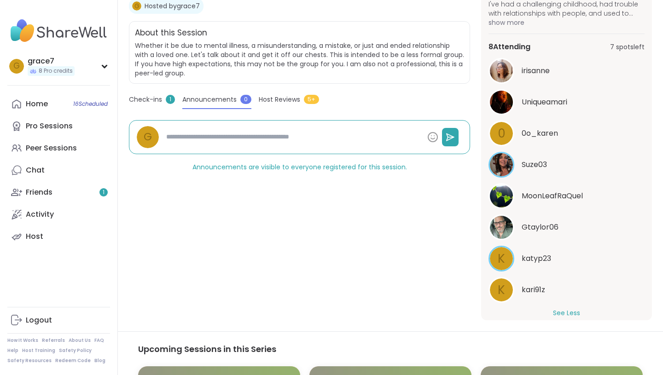
click at [162, 98] on span "Check-ins" at bounding box center [145, 100] width 33 height 10
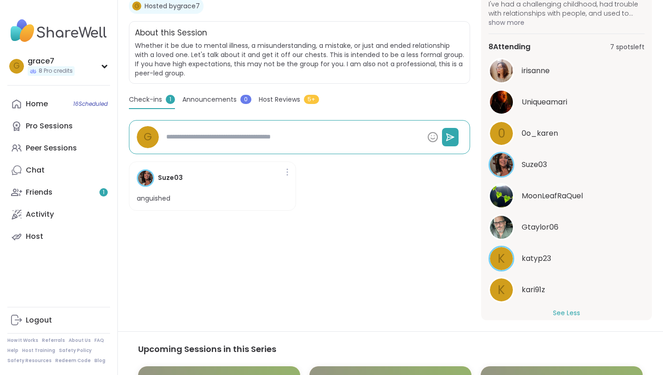
click at [261, 92] on div "General mental health | Healing | Borderline personality disorder Grieving ende…" at bounding box center [299, 140] width 341 height 362
click at [265, 98] on span "Host Reviews" at bounding box center [279, 100] width 41 height 10
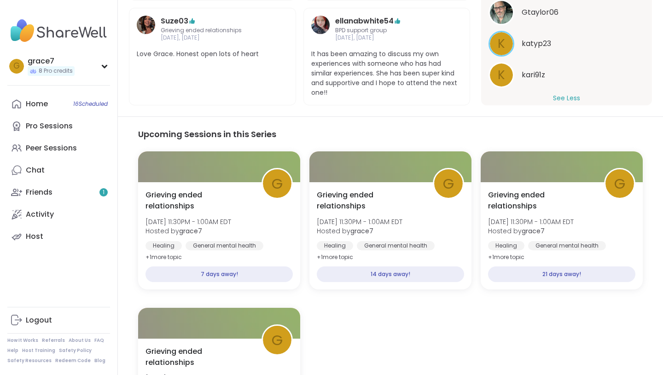
scroll to position [420, 0]
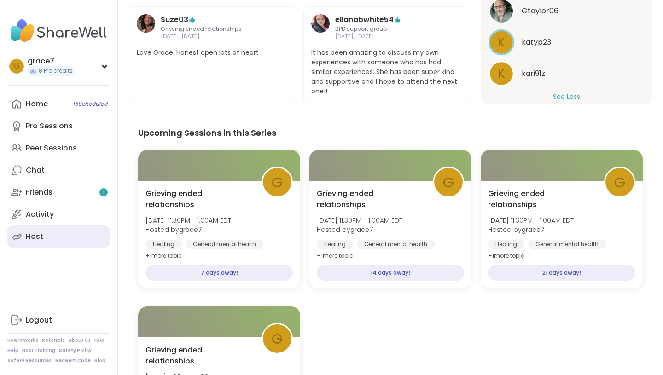
click at [28, 234] on div "Host" at bounding box center [35, 237] width 18 height 10
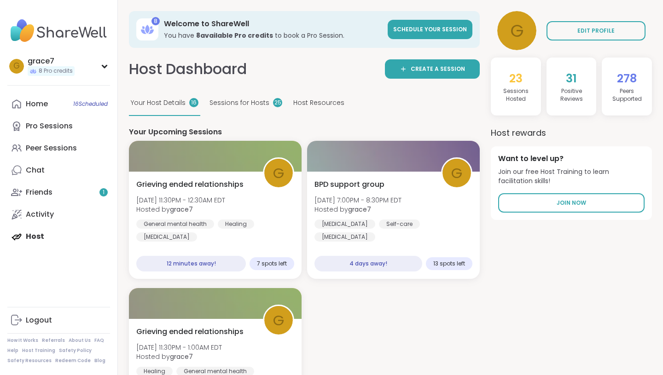
click at [187, 100] on div "Your Host Details 16" at bounding box center [164, 103] width 71 height 25
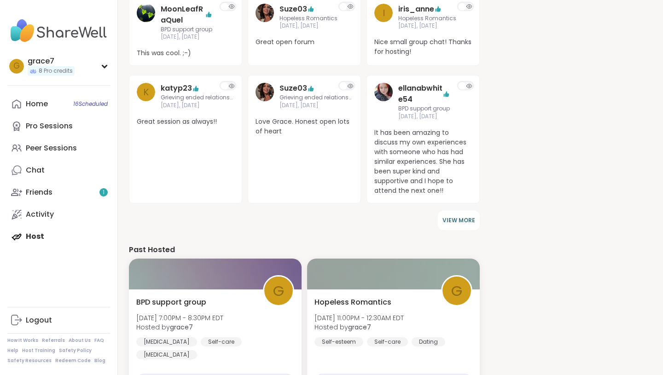
scroll to position [532, 0]
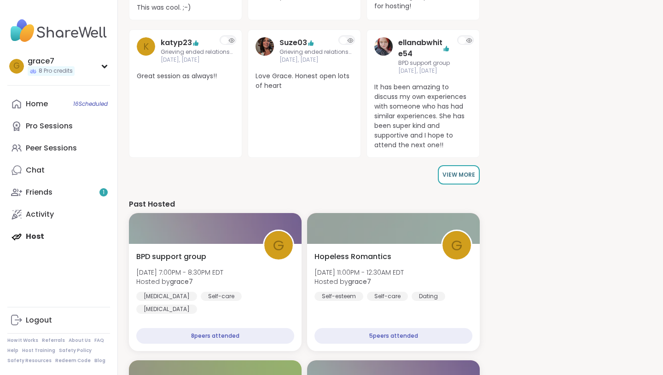
click at [457, 182] on button "VIEW MORE" at bounding box center [459, 174] width 42 height 19
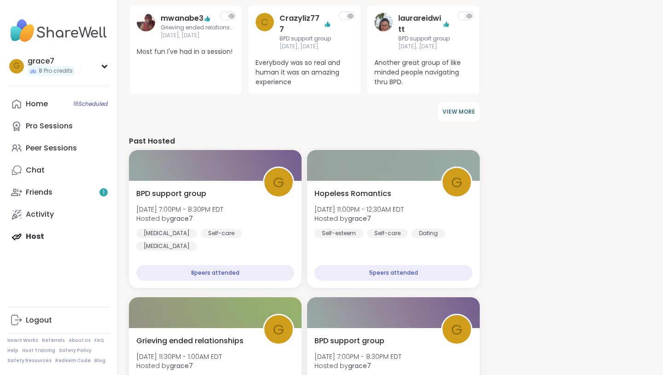
scroll to position [951, 0]
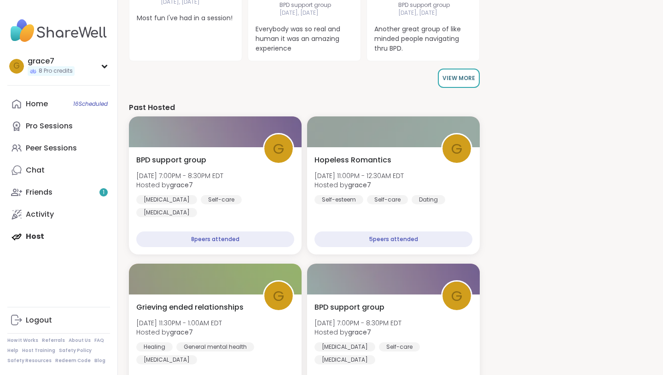
click at [468, 74] on span "VIEW MORE" at bounding box center [459, 78] width 33 height 8
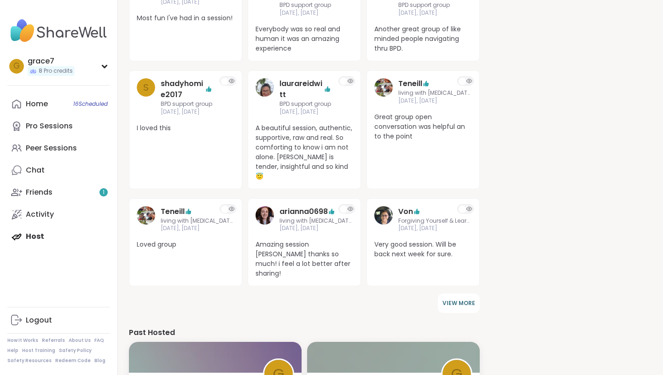
scroll to position [1015, 0]
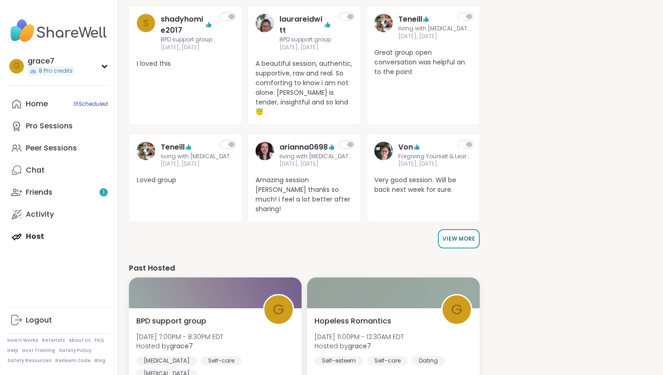
click at [462, 235] on span "VIEW MORE" at bounding box center [459, 239] width 33 height 8
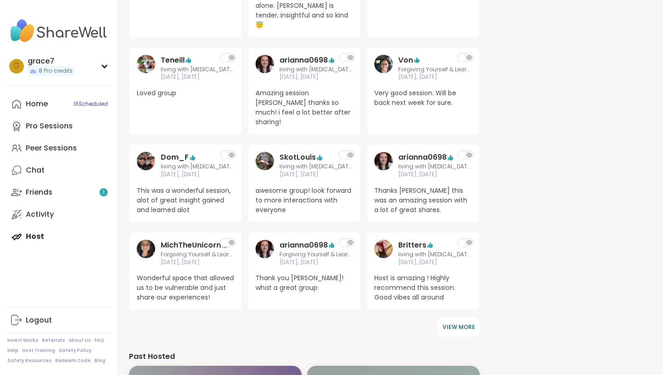
scroll to position [1105, 0]
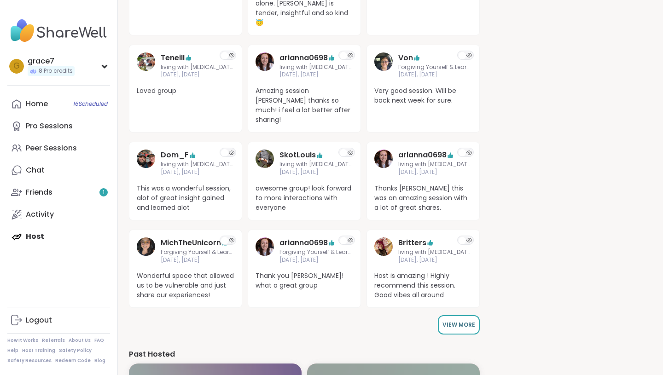
click at [448, 316] on button "VIEW MORE" at bounding box center [459, 325] width 42 height 19
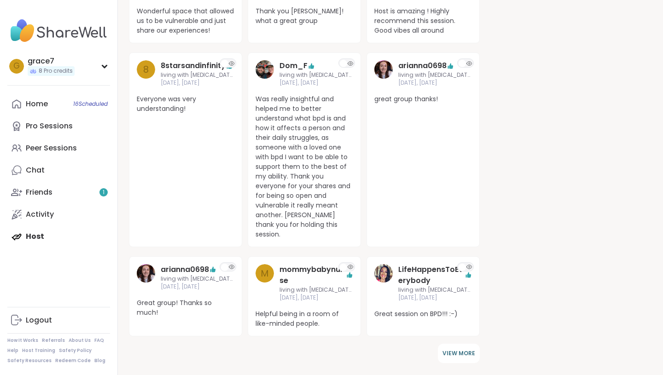
scroll to position [1372, 0]
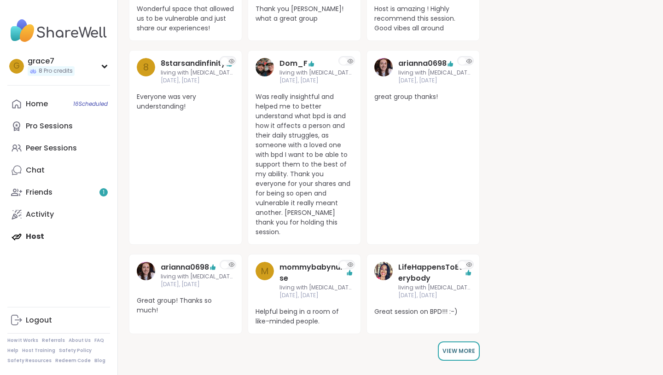
click at [451, 342] on button "VIEW MORE" at bounding box center [459, 351] width 42 height 19
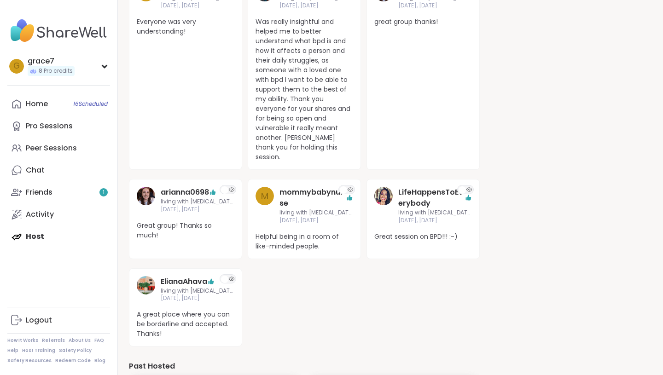
scroll to position [1447, 0]
click at [83, 101] on span "16 Scheduled" at bounding box center [90, 103] width 35 height 7
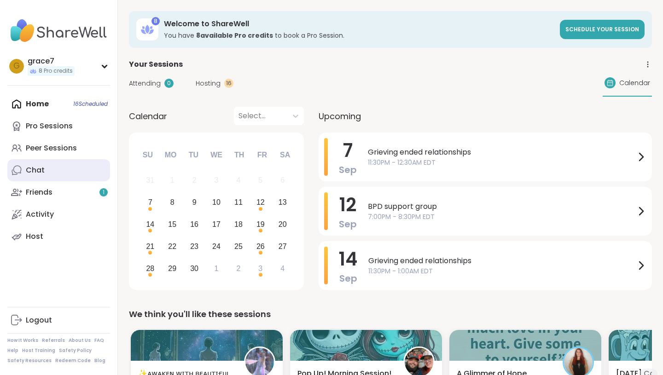
click at [21, 181] on link "Chat" at bounding box center [58, 170] width 103 height 22
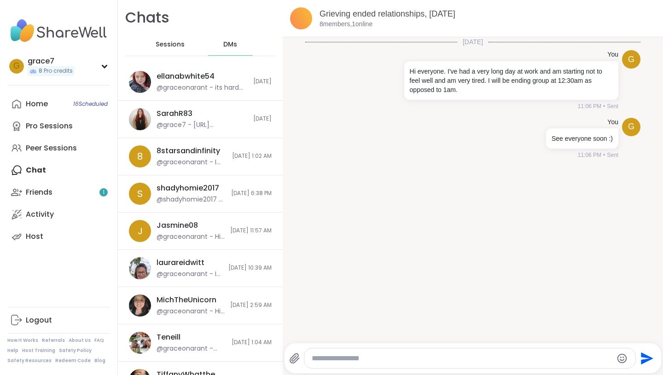
click at [176, 53] on div "Sessions" at bounding box center [170, 45] width 45 height 22
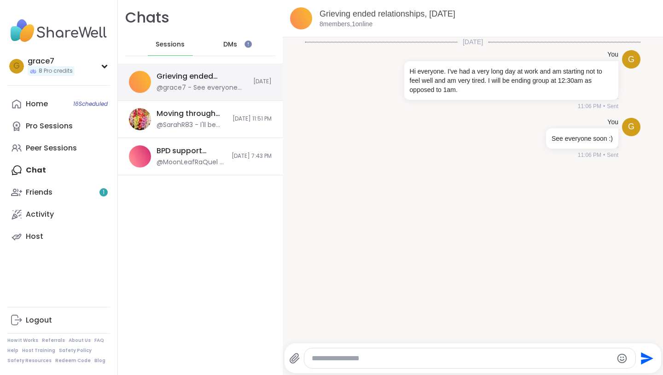
click at [190, 76] on div "Grieving ended relationships, [DATE]" at bounding box center [202, 76] width 91 height 10
click at [402, 16] on link "Grieving ended relationships, [DATE]" at bounding box center [388, 13] width 136 height 9
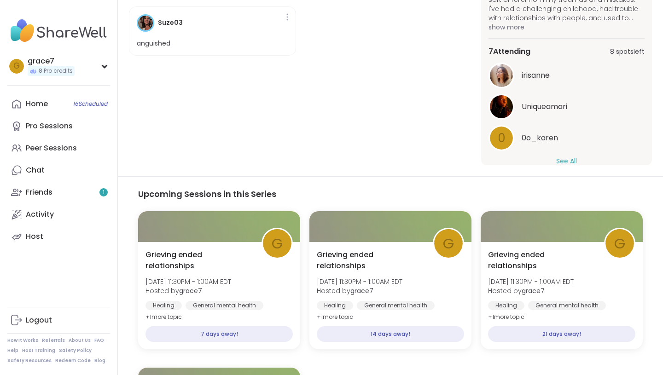
scroll to position [499, 0]
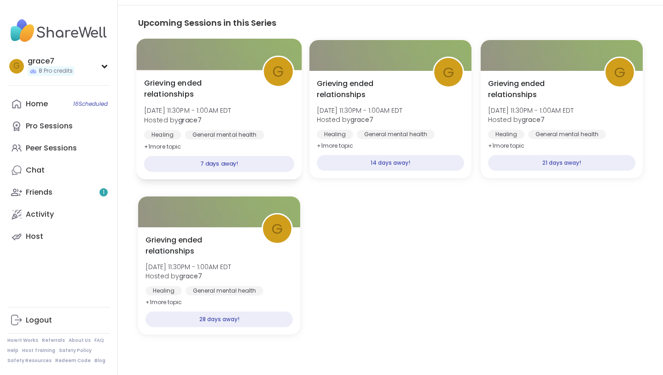
click at [160, 83] on span "Grieving ended relationships" at bounding box center [198, 89] width 108 height 23
type textarea "*"
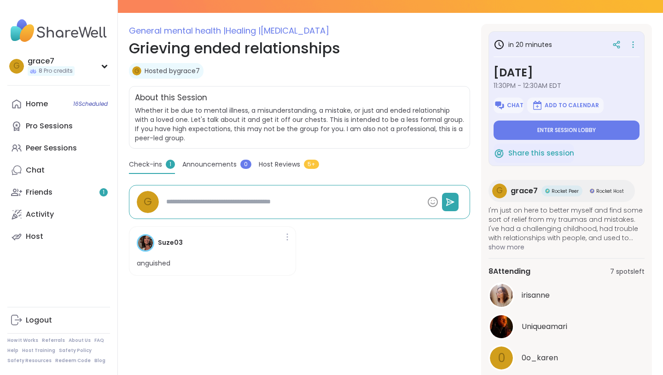
scroll to position [114, 0]
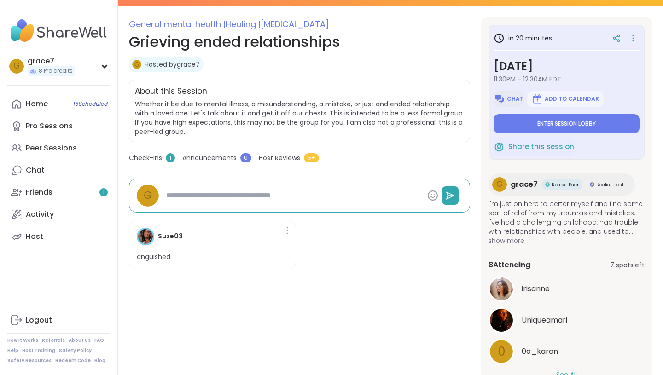
click at [512, 101] on span "Chat" at bounding box center [515, 98] width 17 height 7
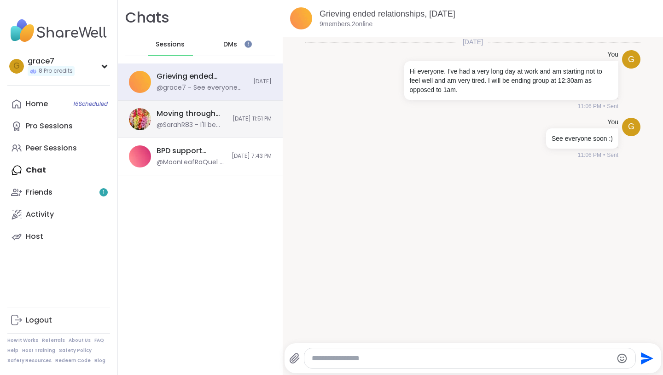
click at [179, 116] on div "Moving through Grief, Sep 05" at bounding box center [192, 114] width 70 height 10
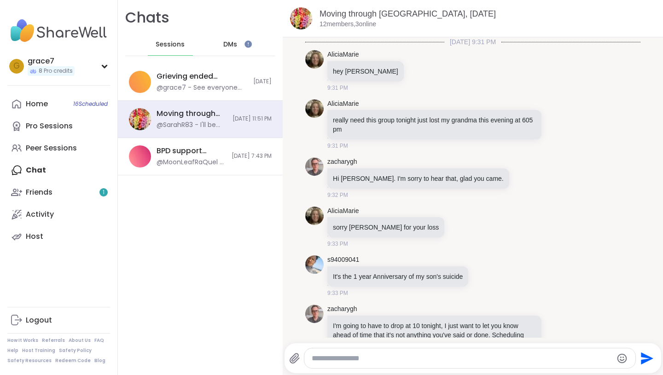
scroll to position [2816, 0]
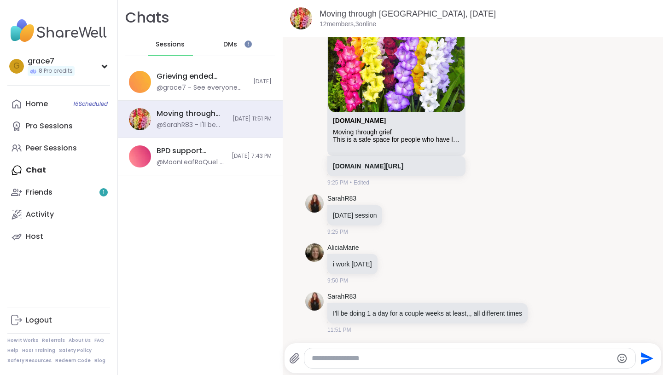
click at [68, 175] on div "Home 16 Scheduled Pro Sessions Peer Sessions Chat Friends 1 Activity Host" at bounding box center [58, 170] width 103 height 155
click at [242, 44] on div "DMs" at bounding box center [230, 45] width 45 height 22
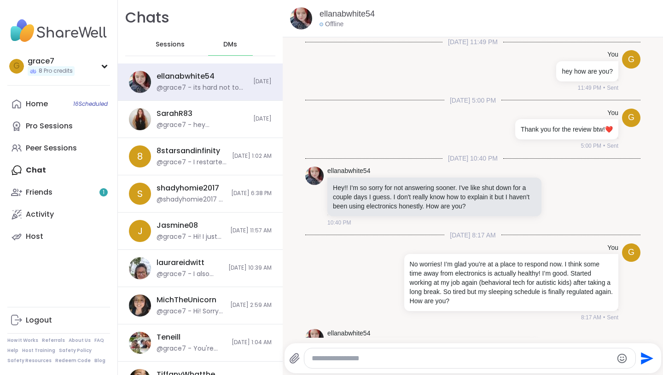
scroll to position [1422, 0]
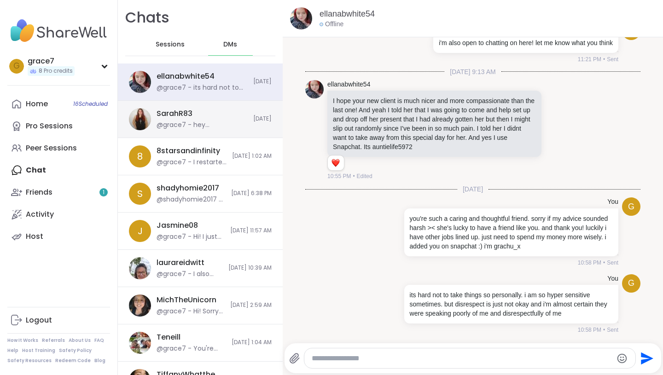
click at [192, 124] on div "@grace7 - hey [PERSON_NAME], it was nice meeting you too. and no worries." at bounding box center [202, 125] width 91 height 9
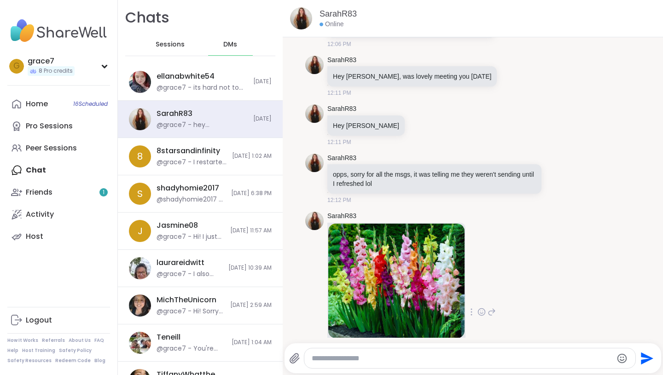
scroll to position [0, 0]
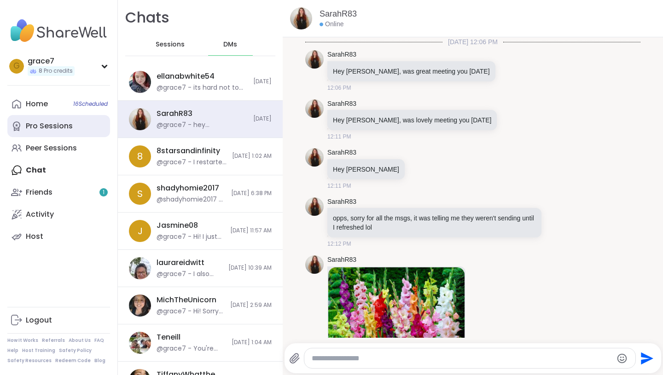
click at [54, 128] on div "Pro Sessions" at bounding box center [49, 126] width 47 height 10
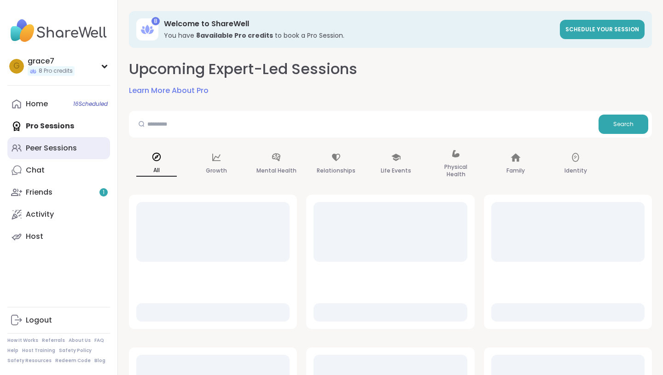
click at [55, 146] on div "Peer Sessions" at bounding box center [51, 148] width 51 height 10
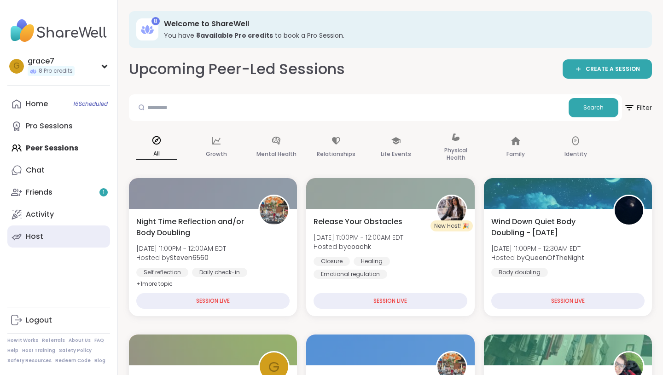
click at [41, 234] on div "Host" at bounding box center [35, 237] width 18 height 10
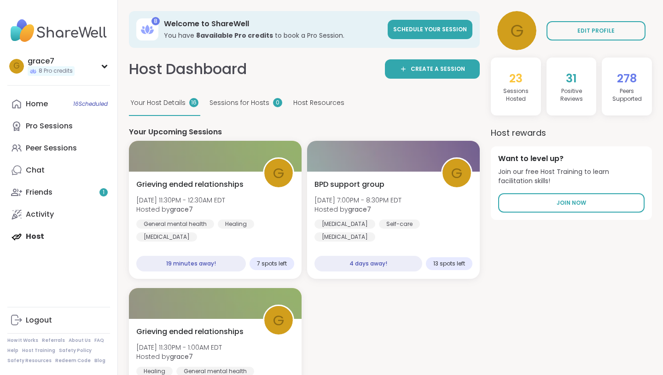
click at [321, 103] on span "Host Resources" at bounding box center [318, 103] width 51 height 10
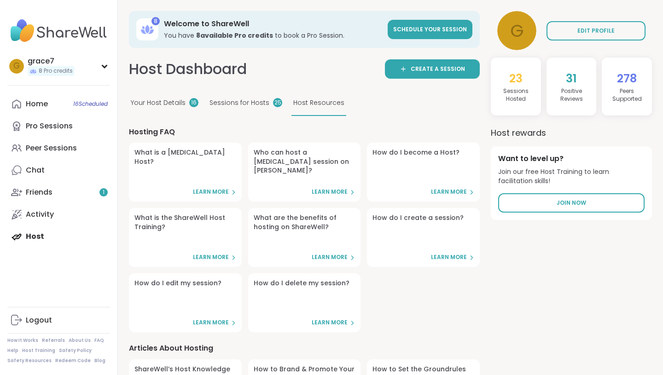
click at [267, 106] on div "Sessions for Hosts 25" at bounding box center [246, 103] width 76 height 25
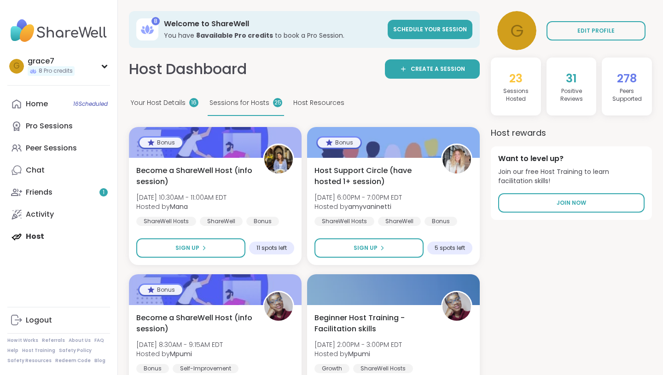
click at [165, 105] on span "Your Host Details" at bounding box center [158, 103] width 55 height 10
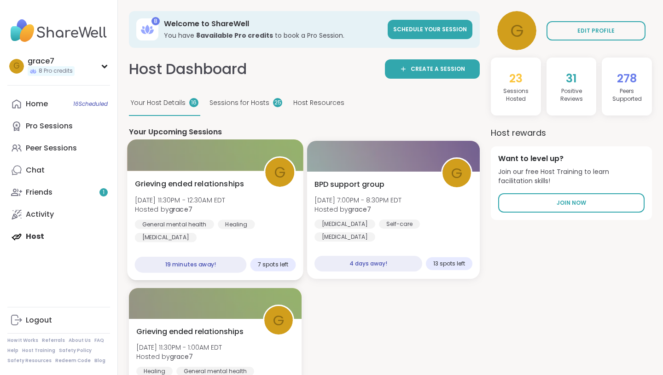
click at [220, 179] on span "Grieving ended relationships" at bounding box center [190, 184] width 110 height 11
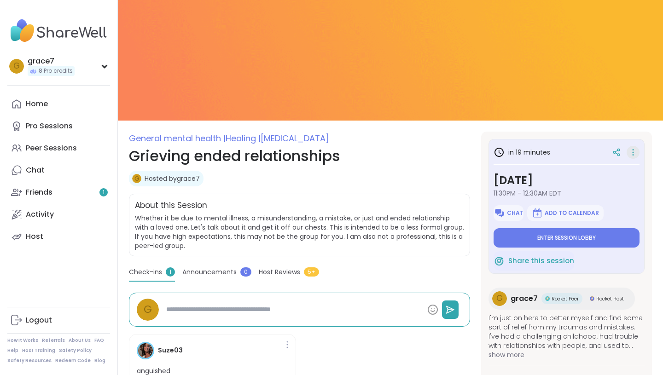
click at [636, 151] on icon at bounding box center [633, 152] width 9 height 13
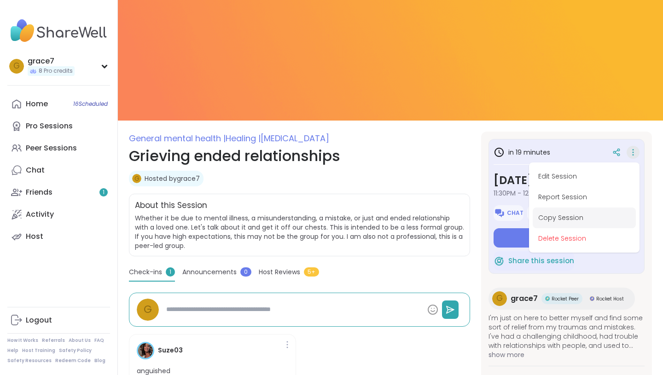
click at [586, 217] on button "Copy Session" at bounding box center [584, 218] width 103 height 21
type textarea "*"
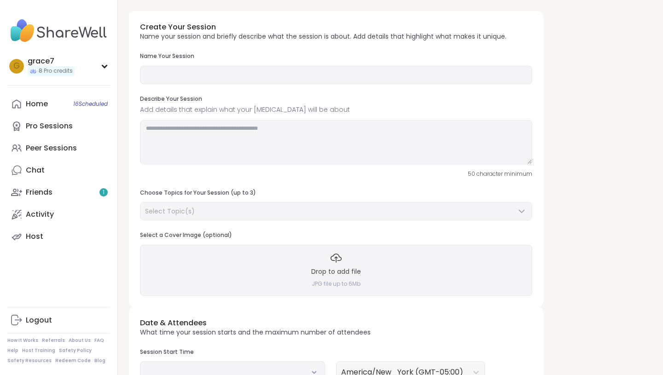
type input "**********"
type textarea "**********"
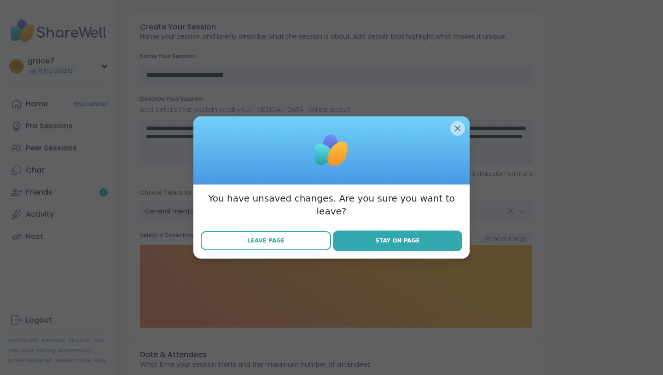
click at [303, 233] on button "Leave Page" at bounding box center [266, 240] width 130 height 19
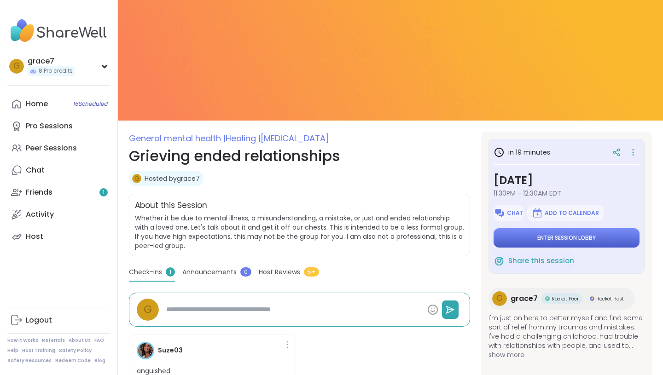
type textarea "*"
click at [539, 263] on span "Share this session" at bounding box center [542, 261] width 66 height 11
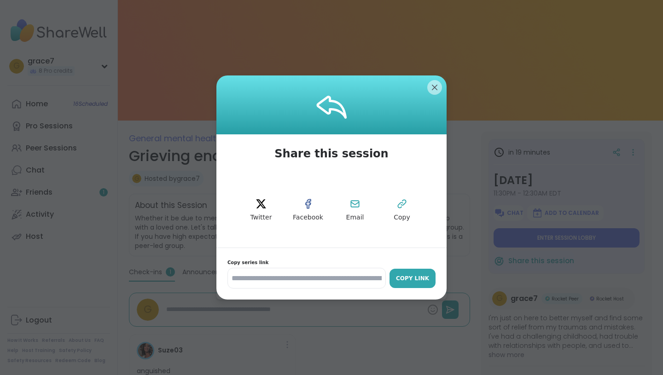
click at [405, 275] on div "Copy Link" at bounding box center [412, 279] width 37 height 8
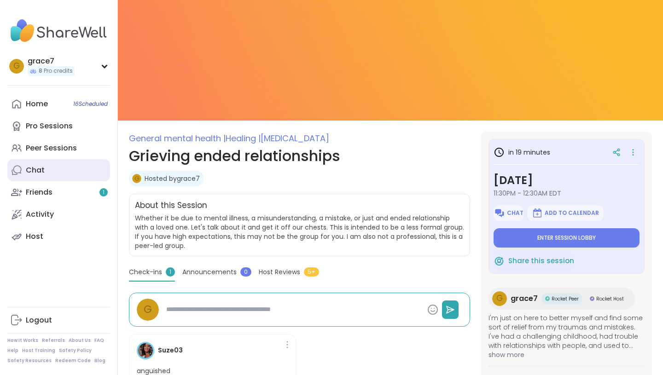
click at [68, 164] on link "Chat" at bounding box center [58, 170] width 103 height 22
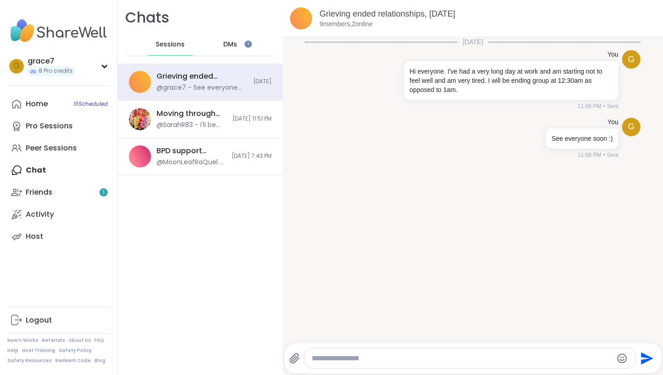
click at [231, 36] on div "DMs" at bounding box center [230, 45] width 45 height 22
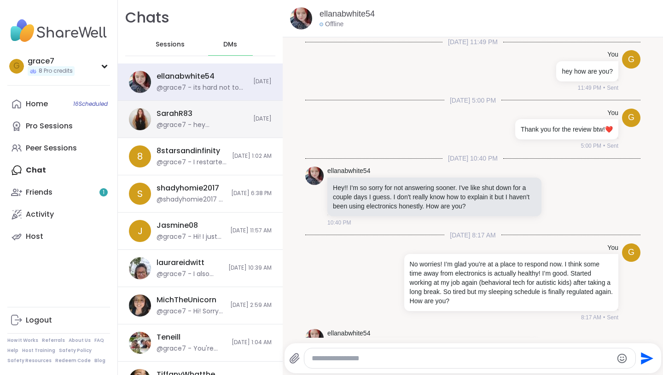
scroll to position [1422, 0]
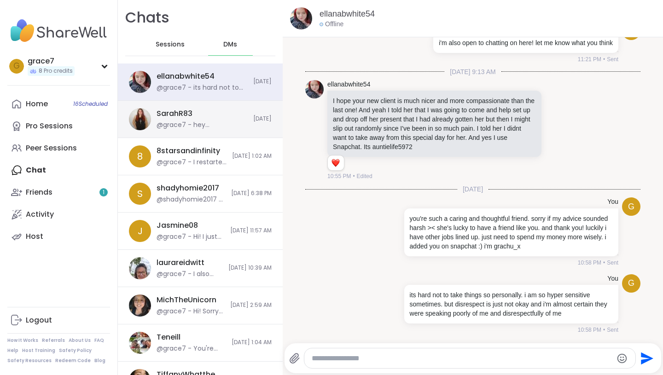
click at [218, 125] on div "@grace7 - hey sarah, it was nice meeting you too. and no worries." at bounding box center [202, 125] width 91 height 9
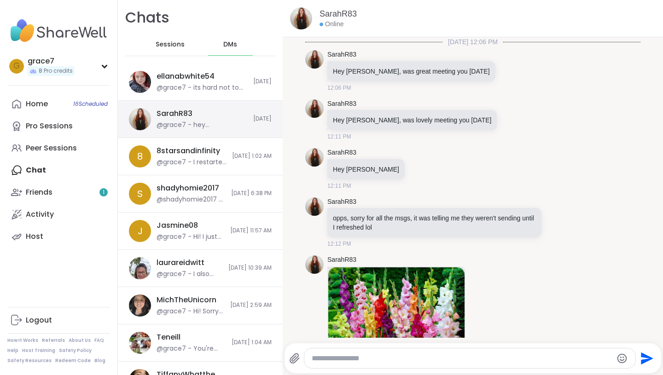
scroll to position [190, 0]
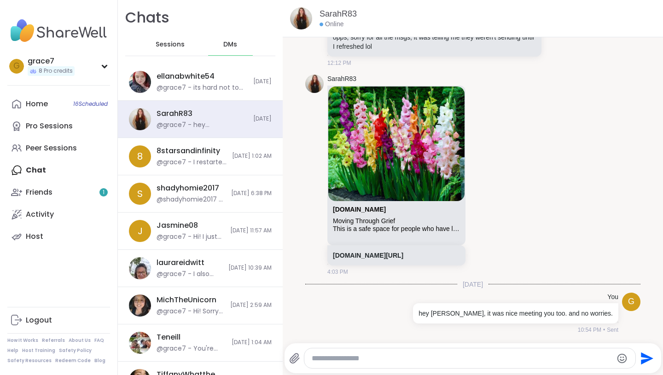
click at [352, 362] on textarea "Type your message" at bounding box center [462, 358] width 301 height 9
paste textarea "**********"
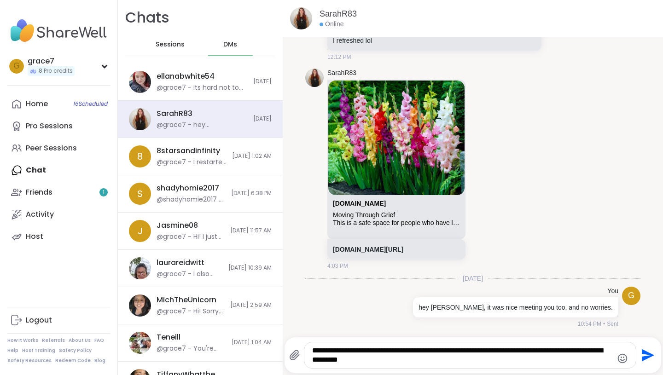
type textarea "**********"
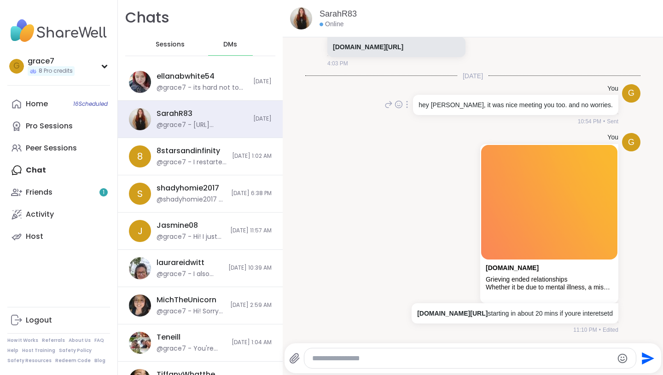
scroll to position [404, 0]
click at [507, 284] on div "Whether it be due to mental illness, a misunderstanding, a mistake, or just and…" at bounding box center [549, 288] width 127 height 8
click at [503, 268] on div "sharewellnow.com" at bounding box center [549, 270] width 127 height 12
click at [506, 264] on link "[DOMAIN_NAME]" at bounding box center [512, 267] width 53 height 7
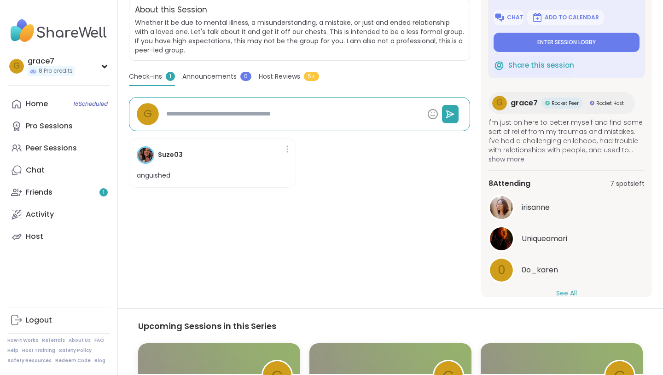
scroll to position [195, 0]
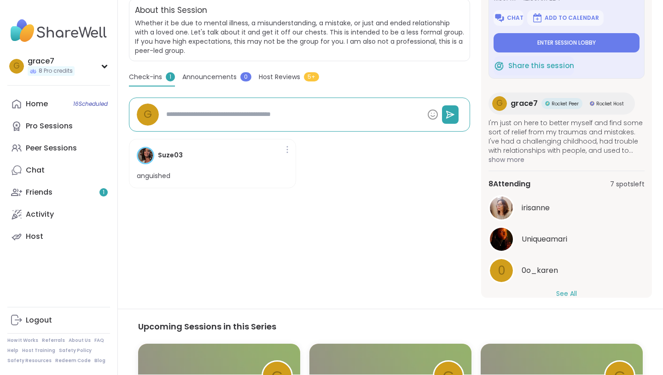
click at [562, 291] on button "See All" at bounding box center [567, 294] width 21 height 10
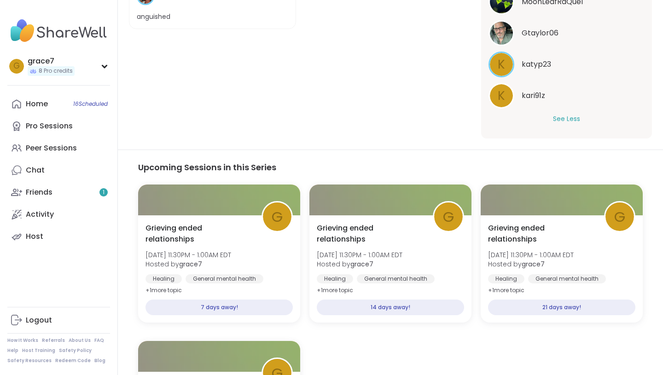
scroll to position [372, 0]
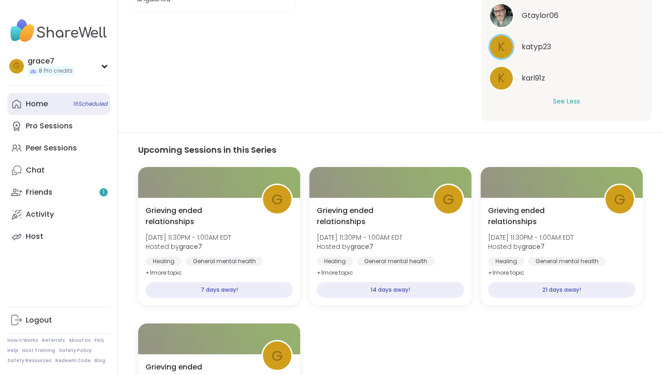
click at [54, 105] on link "Home 16 Scheduled" at bounding box center [58, 104] width 103 height 22
type textarea "*"
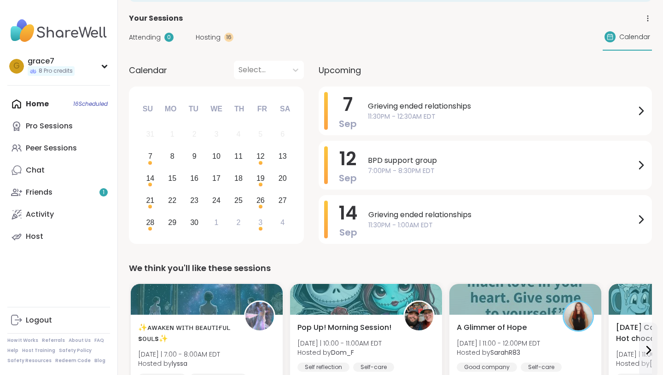
scroll to position [45, 0]
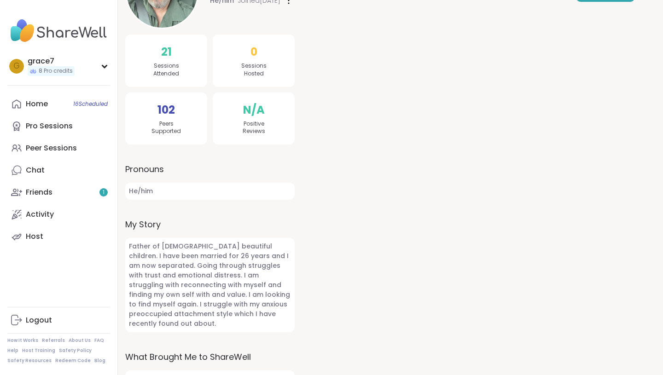
scroll to position [229, 0]
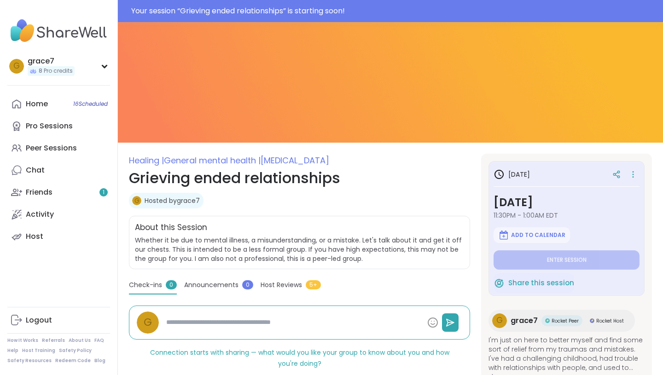
click at [164, 158] on span "Healing |" at bounding box center [146, 161] width 35 height 12
click at [84, 107] on span "16 Scheduled" at bounding box center [90, 103] width 35 height 7
type textarea "*"
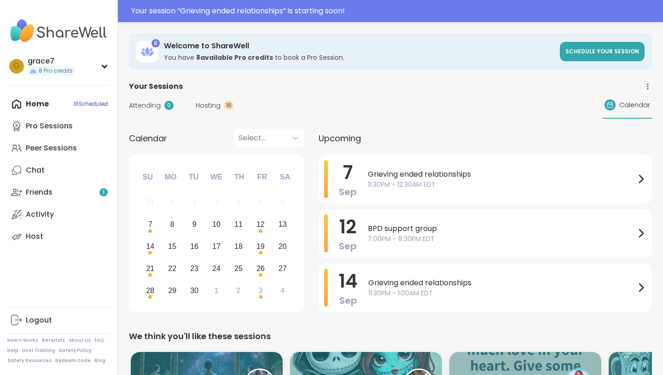
click at [216, 101] on span "Hosting" at bounding box center [208, 106] width 25 height 10
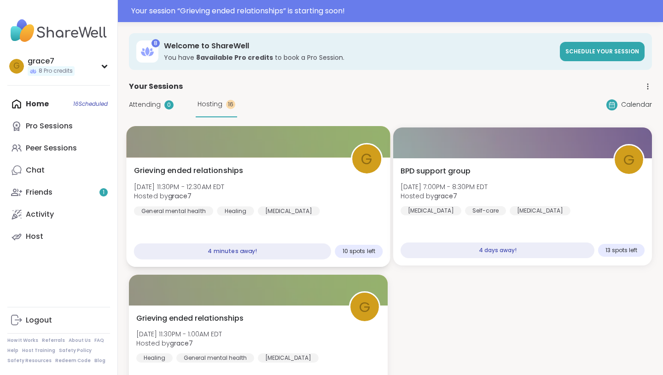
click at [209, 167] on span "Grieving ended relationships" at bounding box center [189, 170] width 110 height 11
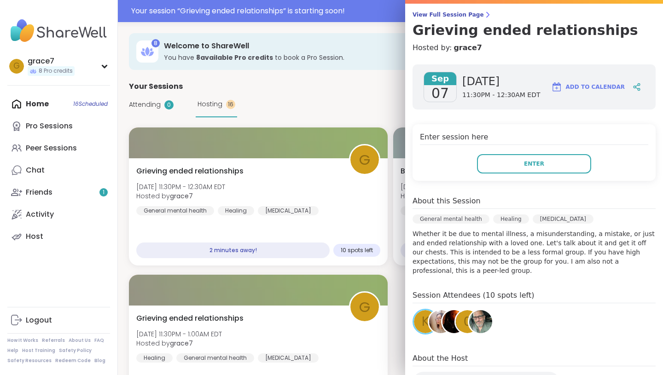
scroll to position [72, 0]
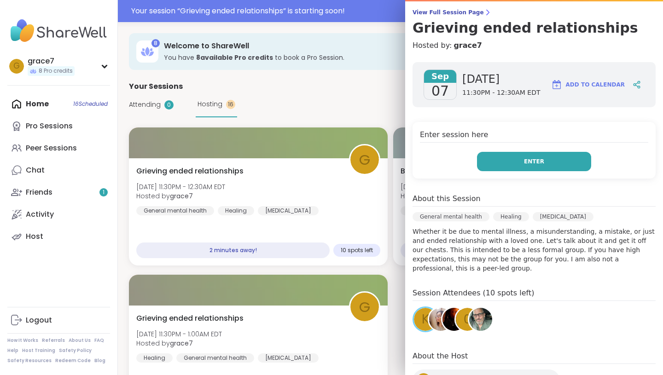
click at [516, 163] on button "Enter" at bounding box center [534, 161] width 114 height 19
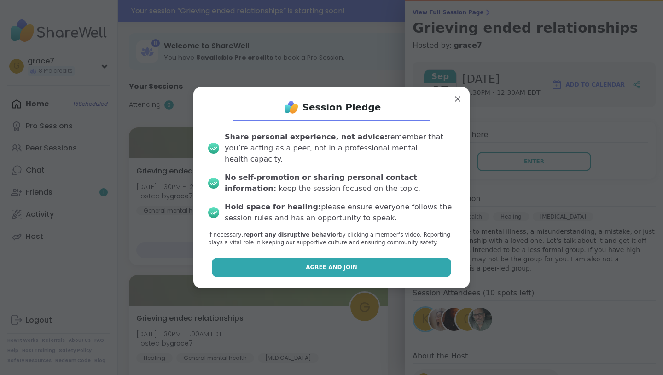
click at [396, 258] on button "Agree and Join" at bounding box center [332, 267] width 240 height 19
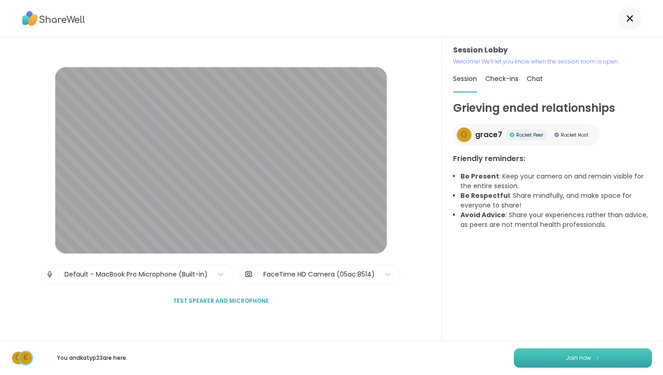
click at [548, 350] on button "Join now" at bounding box center [583, 358] width 138 height 19
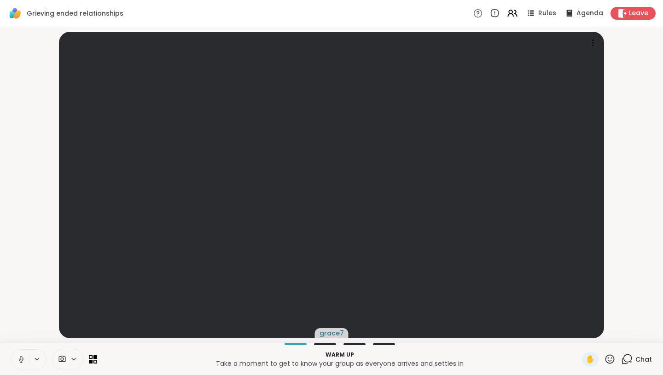
click at [629, 57] on video-player-container "grace7" at bounding box center [332, 185] width 652 height 309
click at [631, 355] on icon at bounding box center [627, 360] width 12 height 12
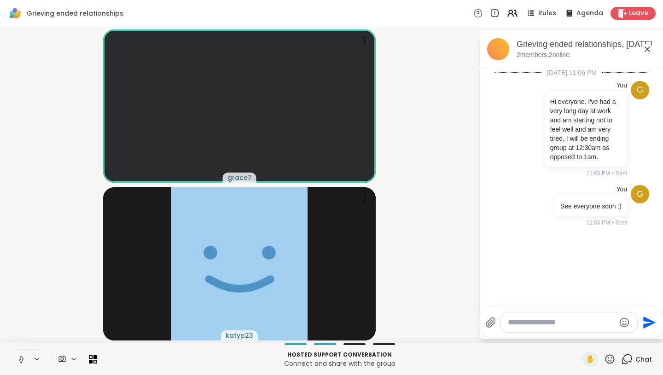
click at [530, 321] on textarea "Type your message" at bounding box center [561, 322] width 107 height 9
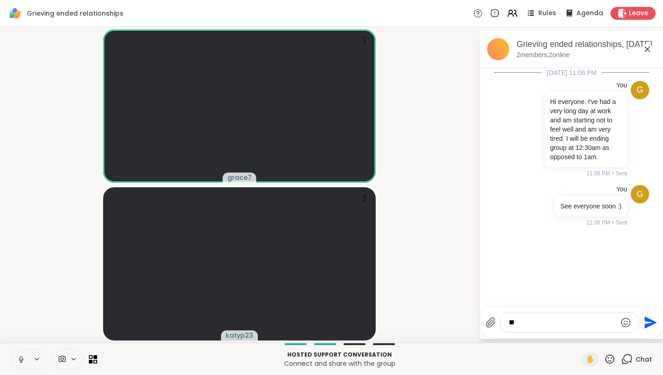
type textarea "*"
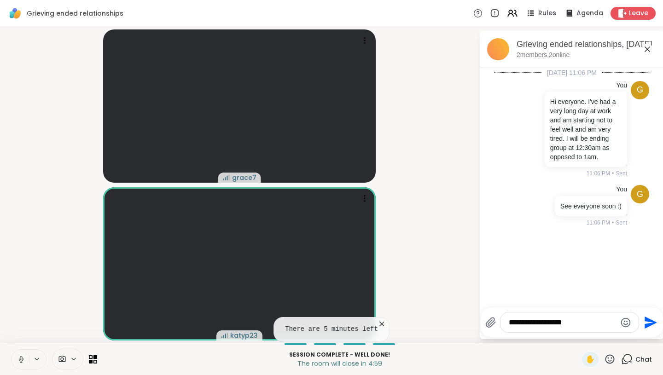
type textarea "**********"
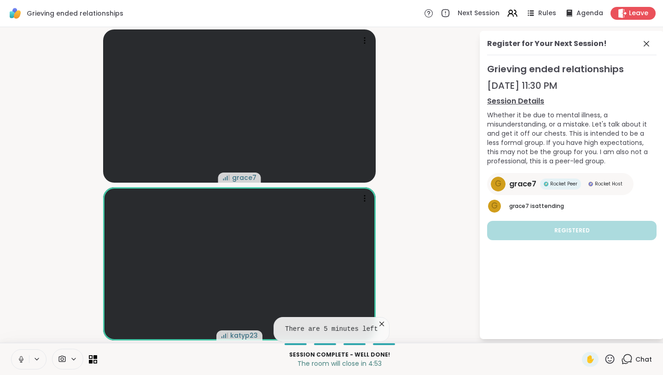
click at [630, 359] on icon at bounding box center [627, 360] width 12 height 12
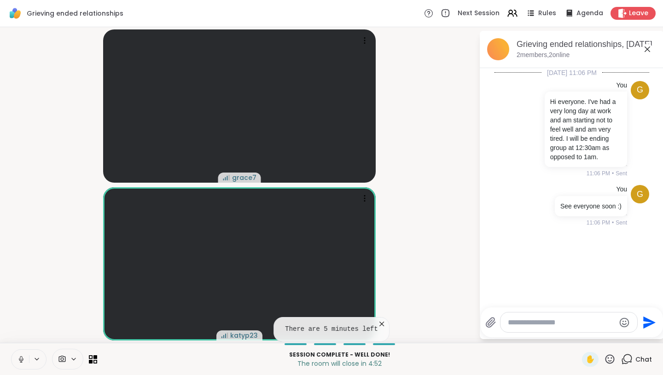
click at [568, 318] on textarea "Type your message" at bounding box center [561, 322] width 107 height 9
type textarea "**********"
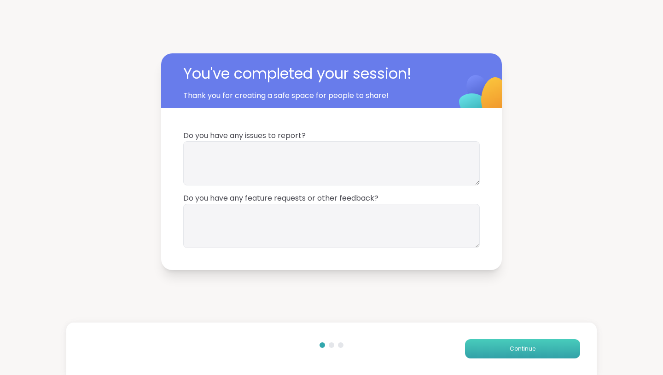
click at [504, 358] on button "Continue" at bounding box center [522, 349] width 115 height 19
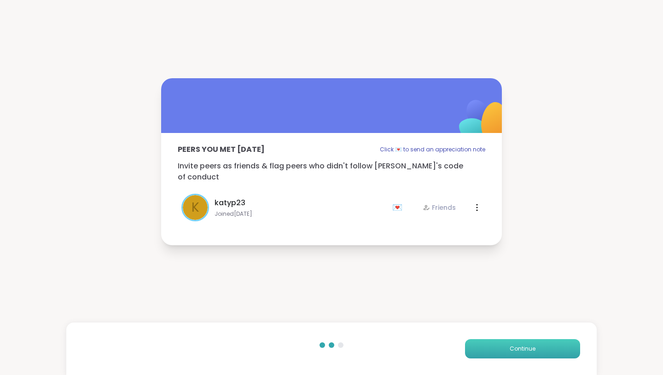
click at [504, 354] on button "Continue" at bounding box center [522, 349] width 115 height 19
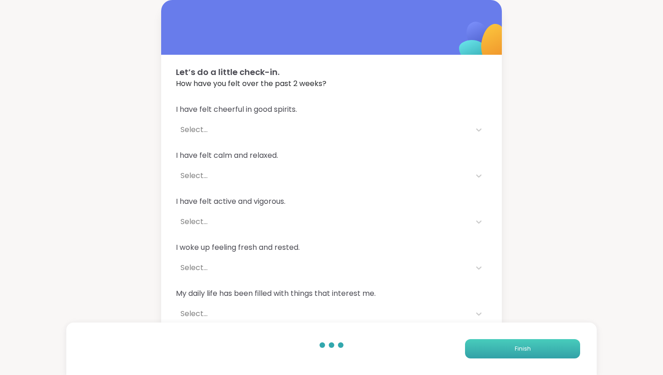
click at [504, 354] on button "Finish" at bounding box center [522, 349] width 115 height 19
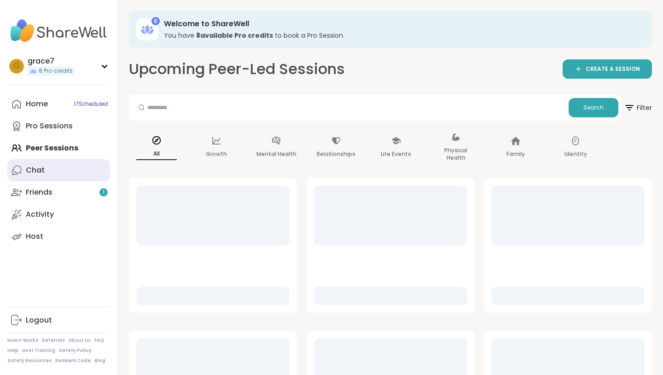
click at [63, 172] on link "Chat" at bounding box center [58, 170] width 103 height 22
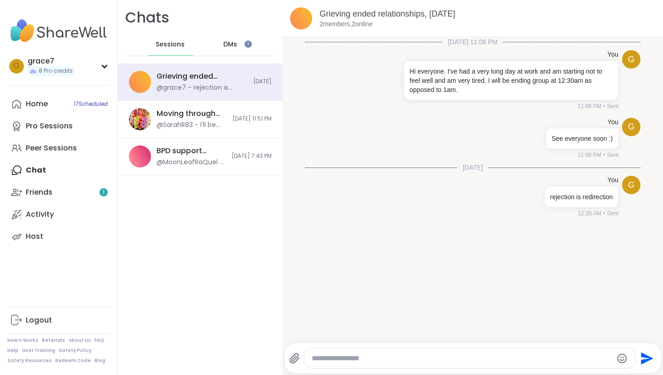
click at [234, 51] on div "DMs" at bounding box center [230, 45] width 45 height 22
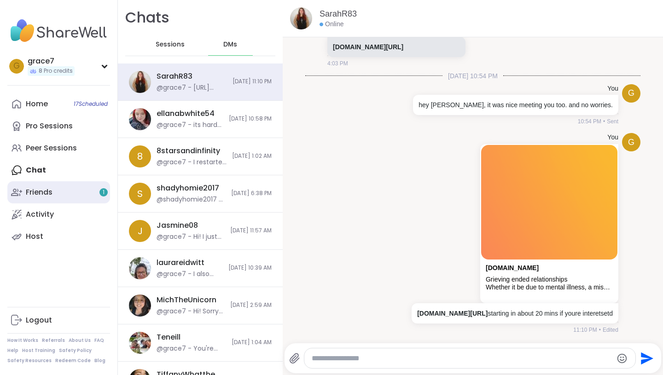
click at [70, 186] on link "Friends 1" at bounding box center [58, 193] width 103 height 22
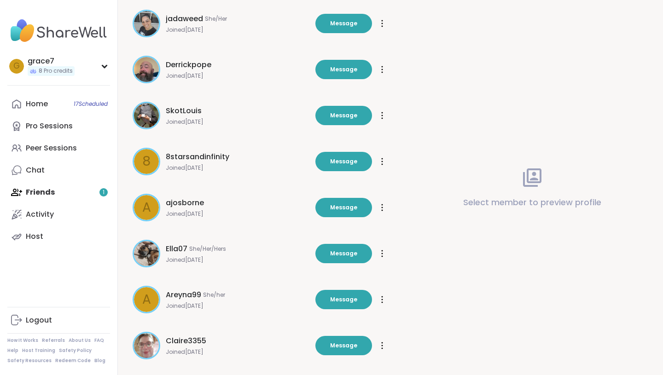
scroll to position [217, 0]
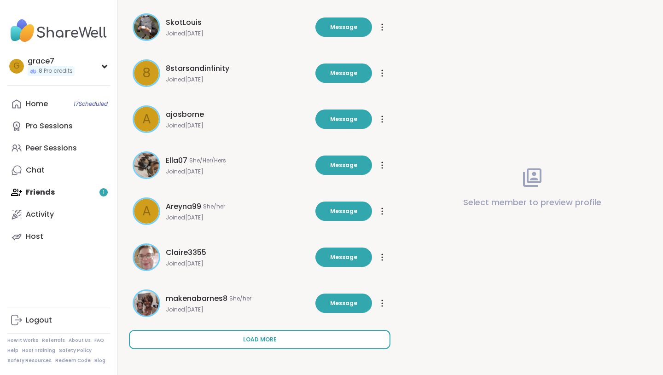
click at [229, 342] on button "Load more" at bounding box center [260, 339] width 262 height 19
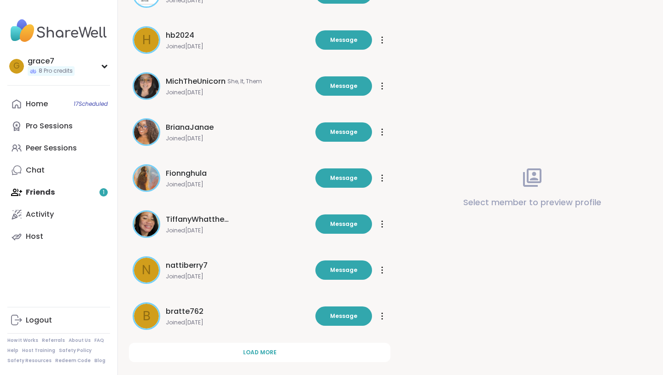
scroll to position [677, 0]
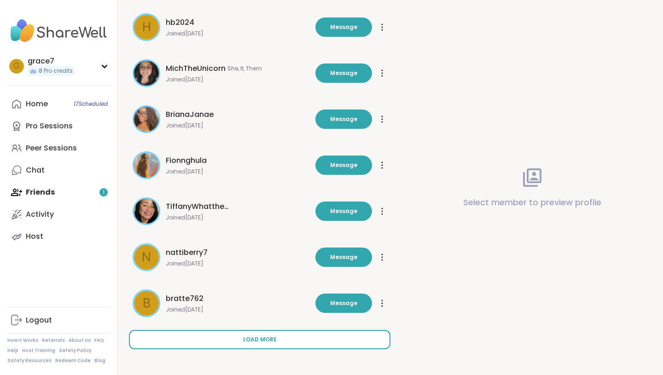
click at [234, 334] on button "Load more" at bounding box center [260, 339] width 262 height 19
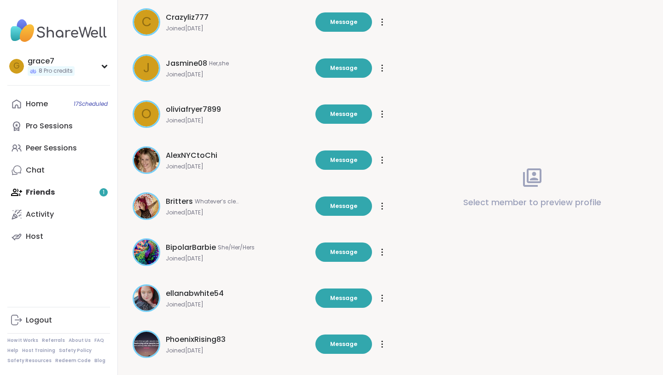
scroll to position [1138, 0]
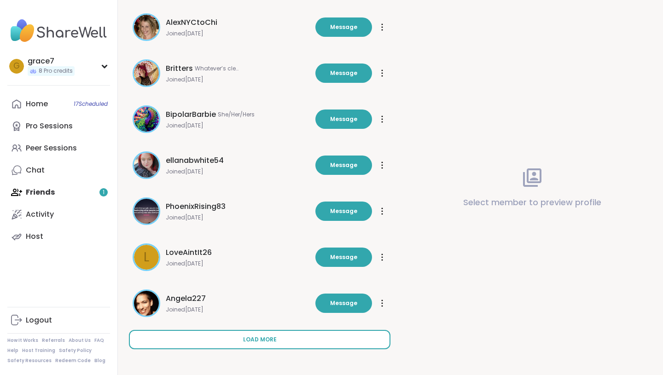
click at [231, 341] on button "Load more" at bounding box center [260, 339] width 262 height 19
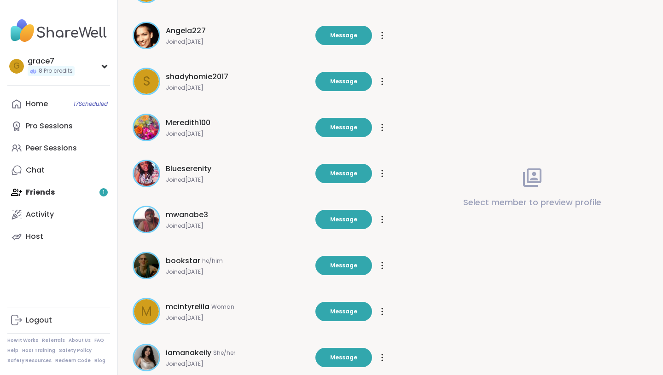
scroll to position [1599, 0]
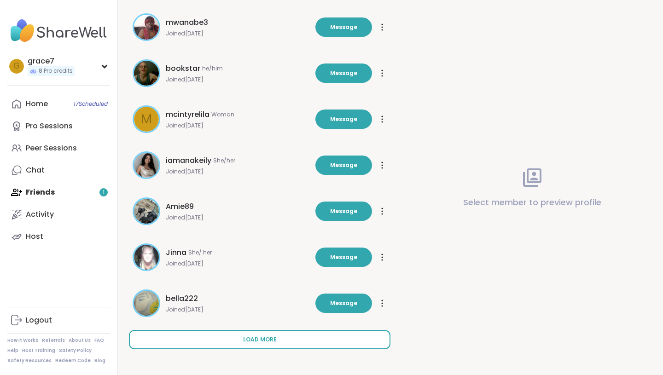
click at [229, 335] on button "Load more" at bounding box center [260, 339] width 262 height 19
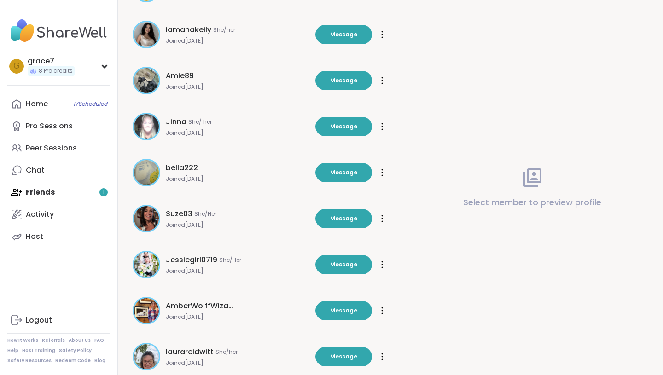
scroll to position [1848, 0]
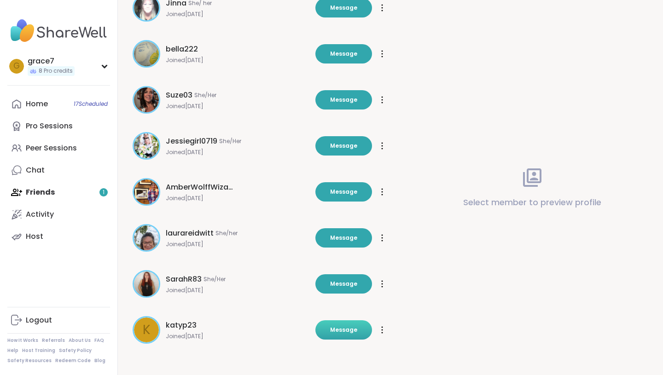
click at [335, 337] on button "Message" at bounding box center [344, 330] width 57 height 19
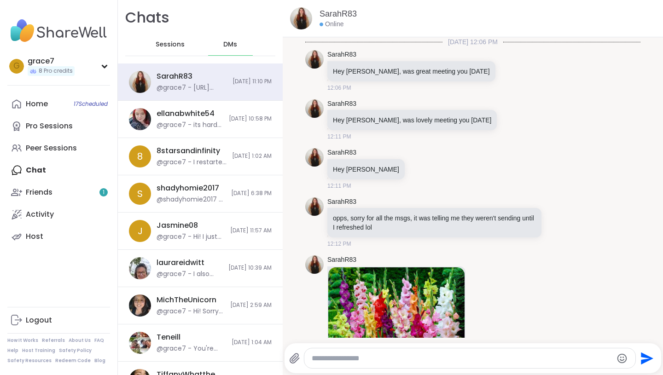
scroll to position [408, 0]
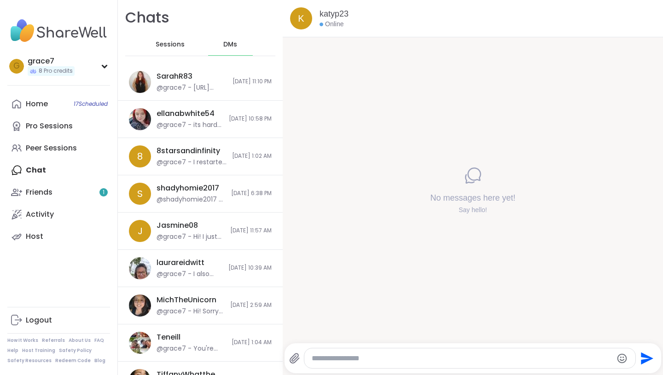
click at [340, 361] on textarea "Type your message" at bounding box center [462, 358] width 301 height 9
type textarea "**********"
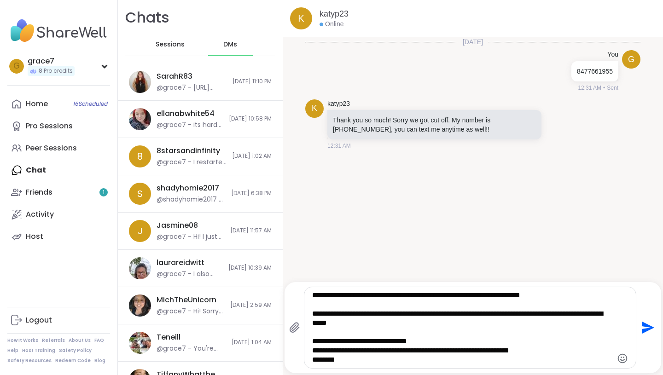
type textarea "**********"
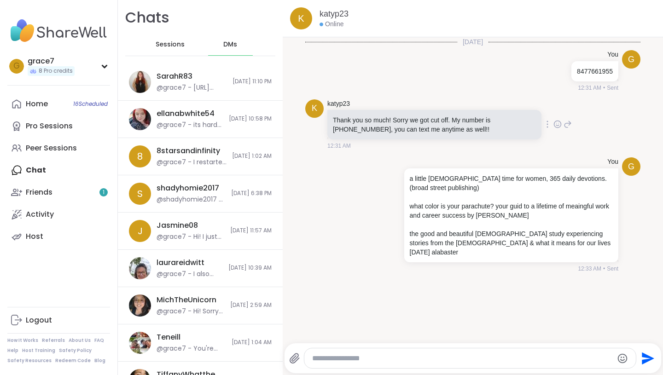
click at [559, 124] on icon at bounding box center [558, 124] width 8 height 9
click at [486, 111] on div "Select Reaction: Heart" at bounding box center [485, 109] width 8 height 8
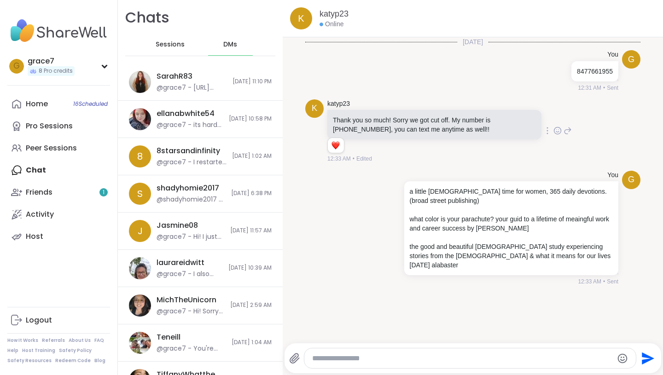
click at [371, 352] on div at bounding box center [471, 359] width 332 height 20
